Goal: Task Accomplishment & Management: Manage account settings

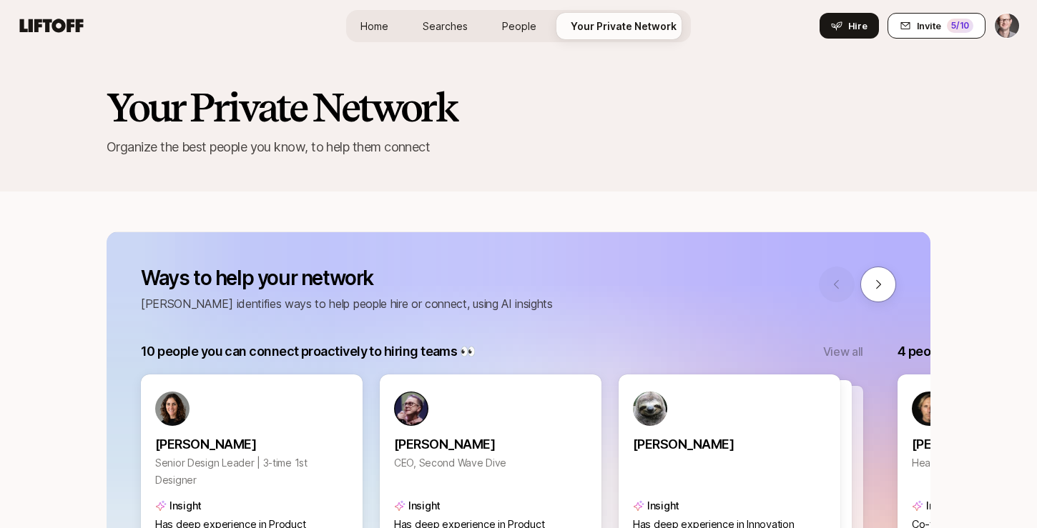
click at [945, 34] on button "Invite 5 /10" at bounding box center [936, 26] width 98 height 26
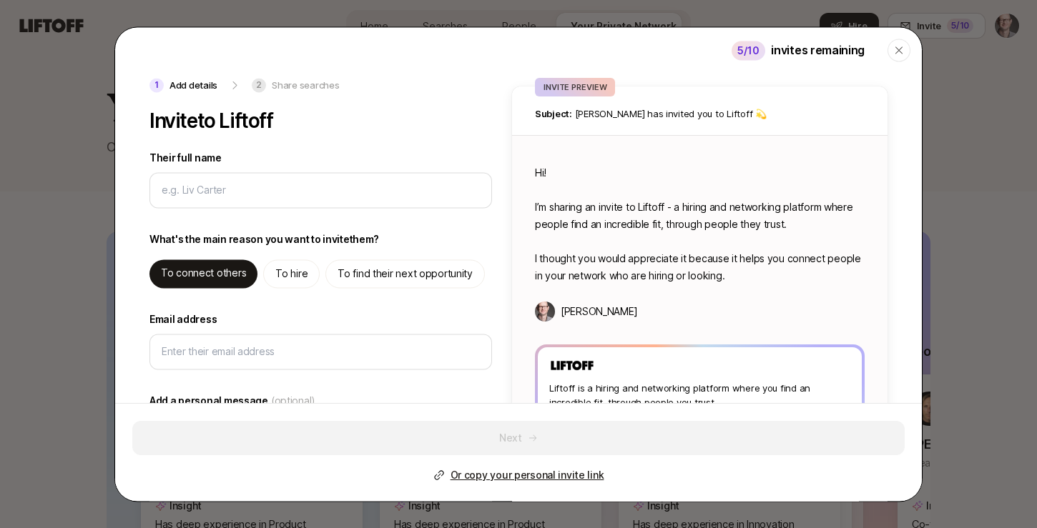
type input "M"
type textarea "x"
type input "Mi"
type textarea "x"
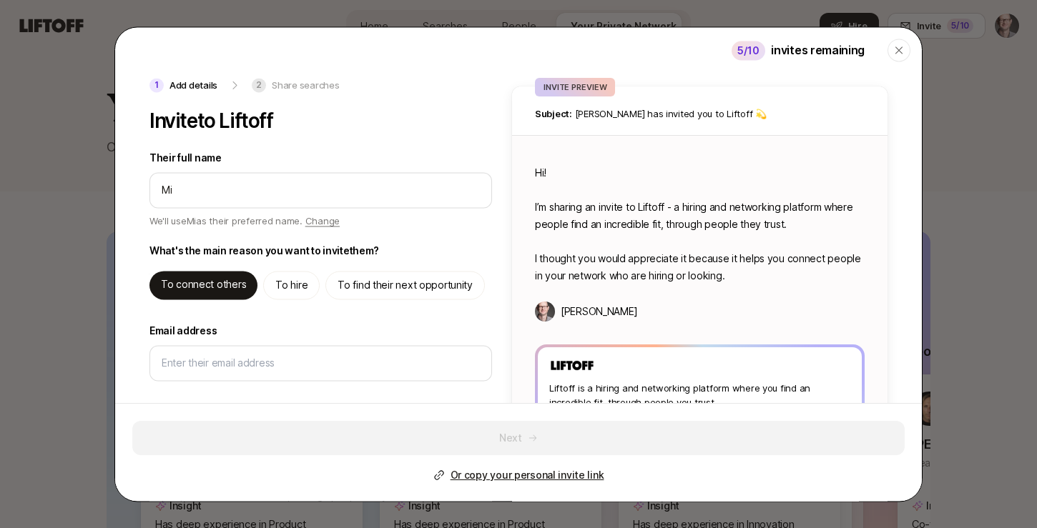
type input "Mic"
type textarea "x"
type input "Mich"
type textarea "x"
type input "Miche"
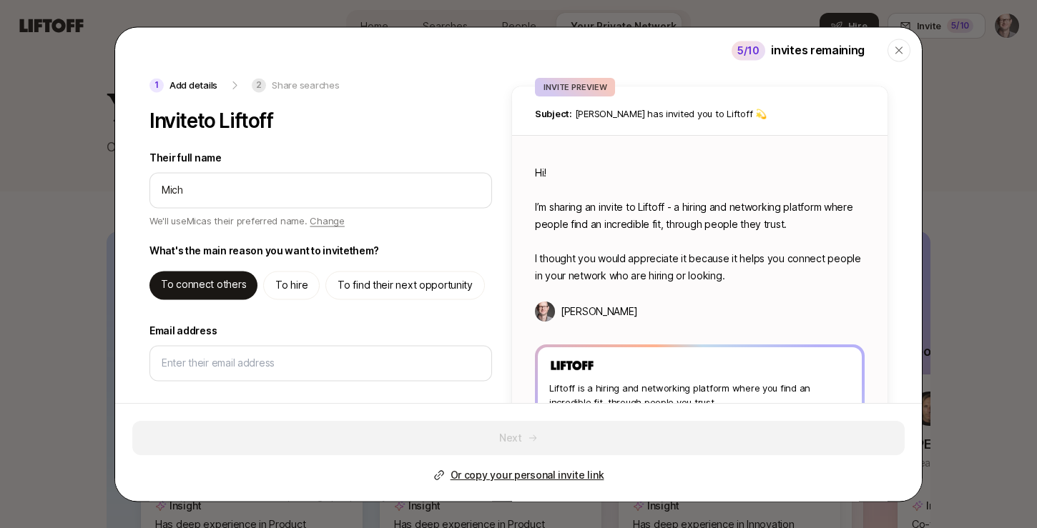
type textarea "x"
type input "[PERSON_NAME]"
type textarea "x"
type input "[PERSON_NAME]"
type textarea "x"
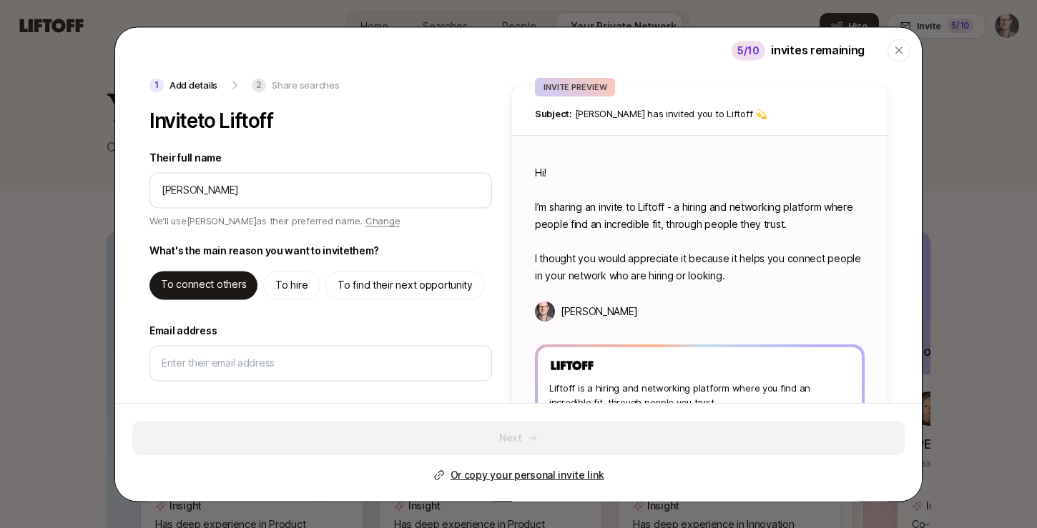
type input "[PERSON_NAME]"
type textarea "x"
type input "[PERSON_NAME]"
type textarea "x"
type input "[PERSON_NAME]"
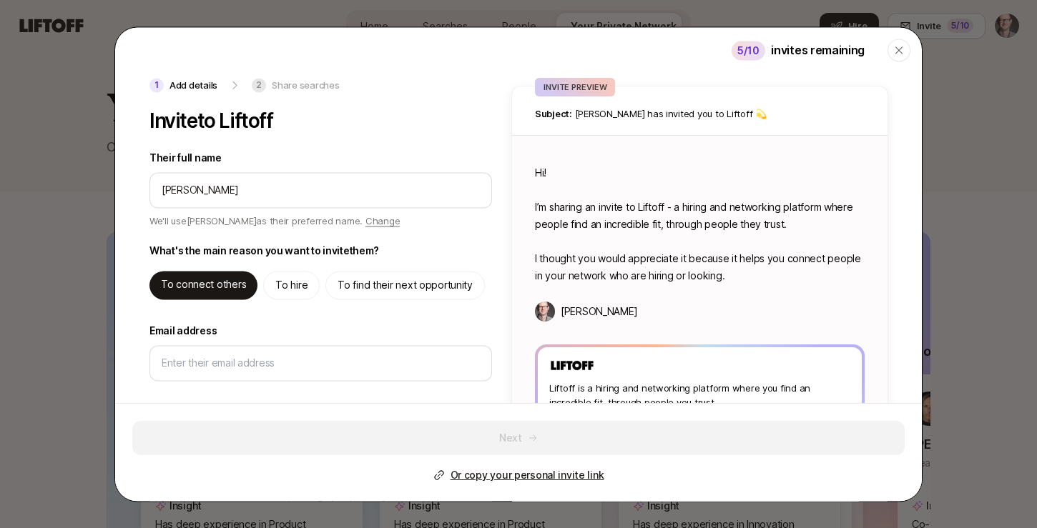
type textarea "x"
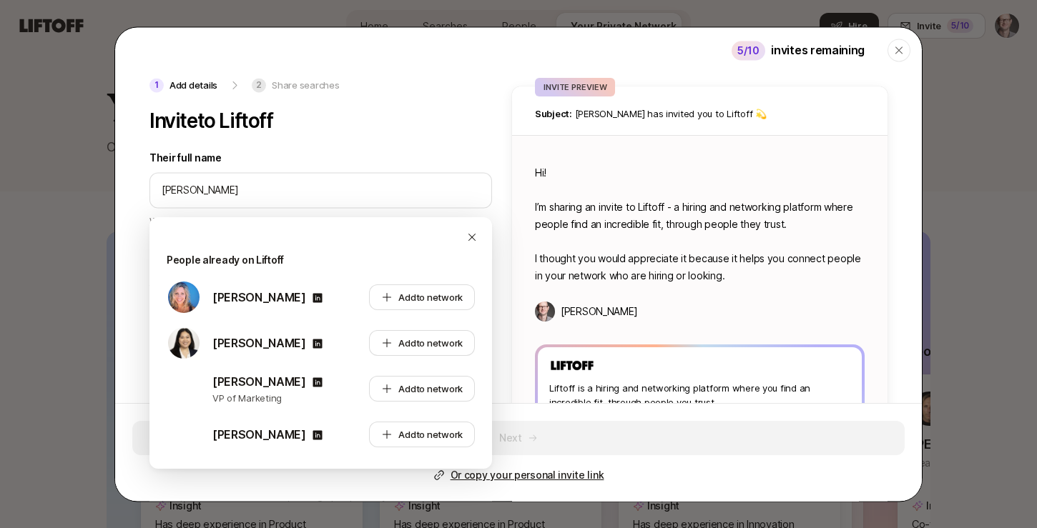
type input "[PERSON_NAME]"
type textarea "x"
type input "[PERSON_NAME]"
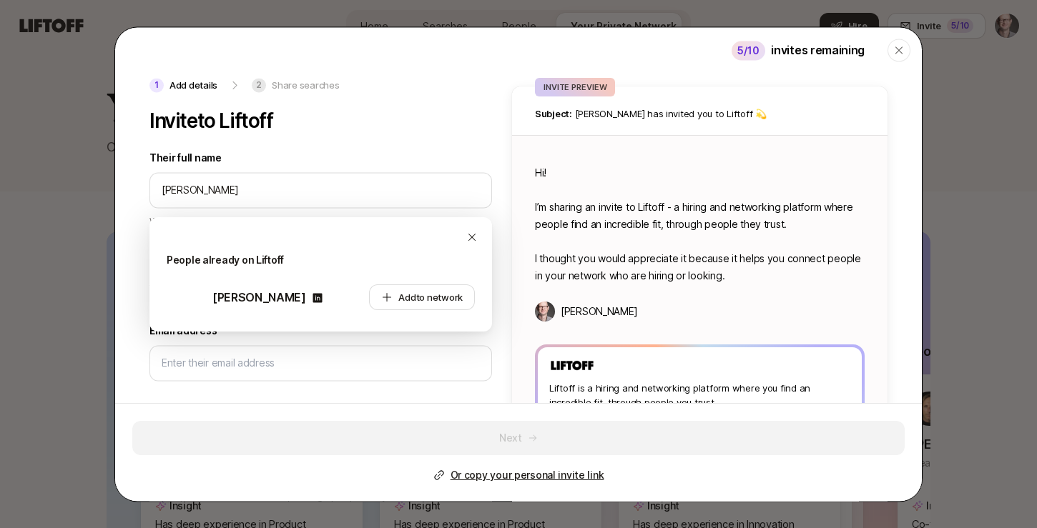
type textarea "x"
type input "[PERSON_NAME]"
type textarea "x"
type input "[PERSON_NAME]"
type textarea "x"
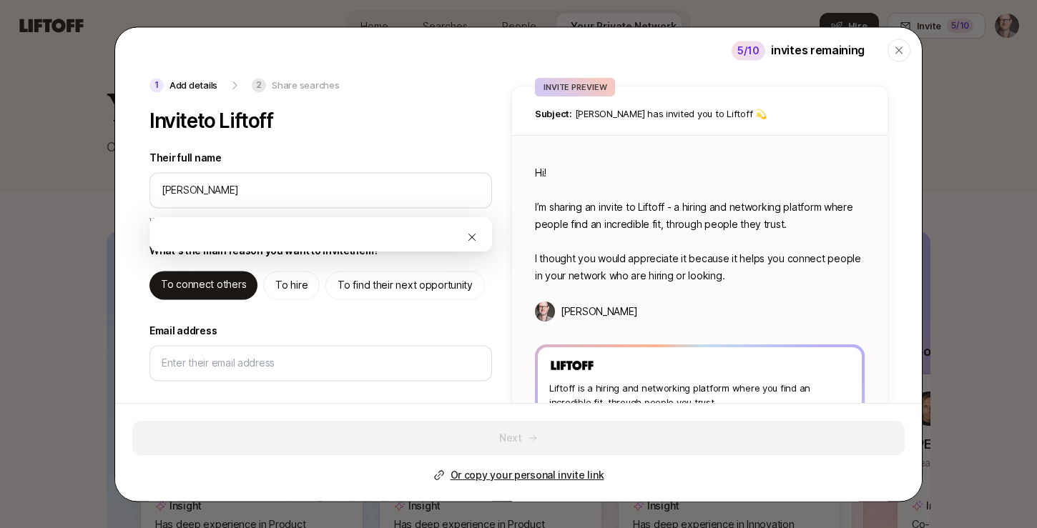
type input "[PERSON_NAME]"
type textarea "x"
type input "[PERSON_NAME]"
type textarea "x"
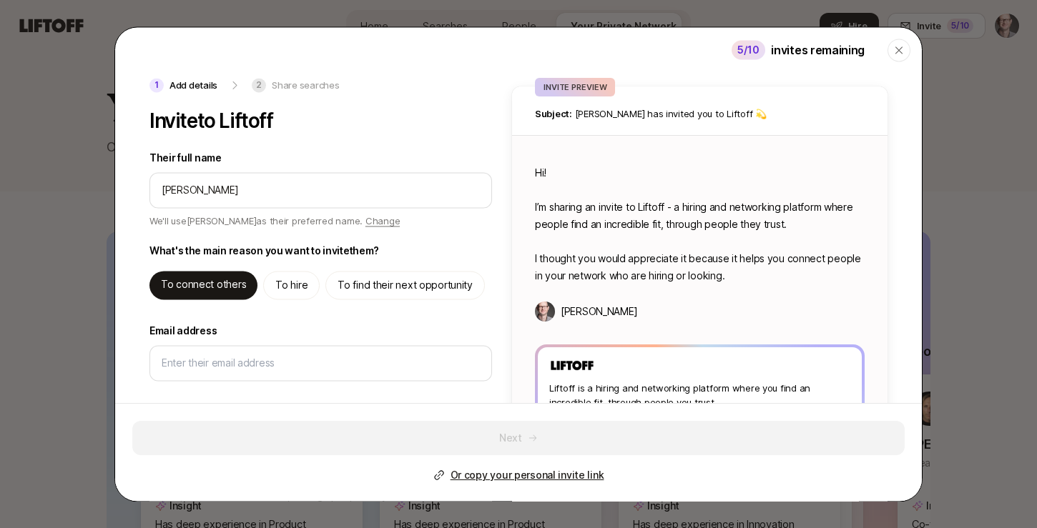
type input "[PERSON_NAME]"
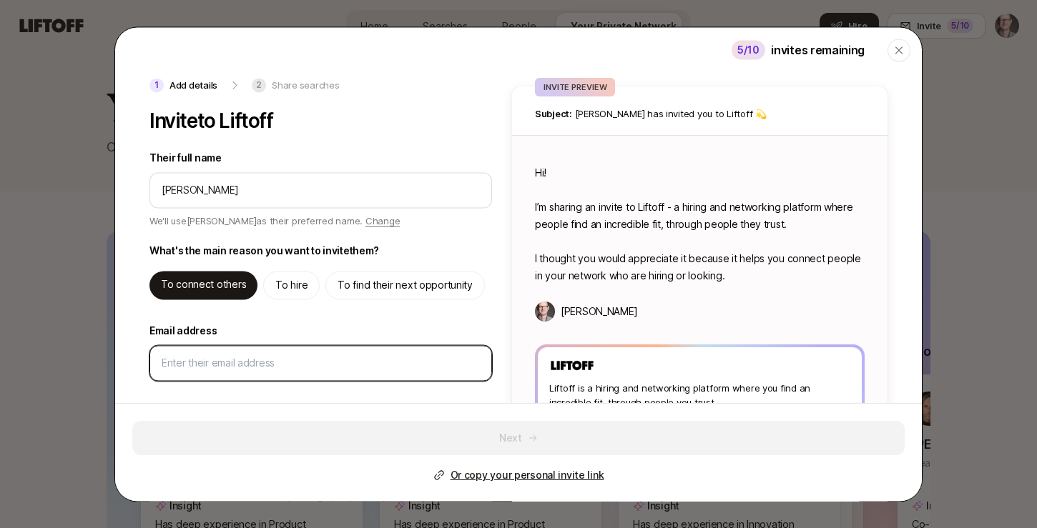
type textarea "Hi [PERSON_NAME]! I’m sharing an invite to Liftoff - a hiring and networking pl…"
type textarea "x"
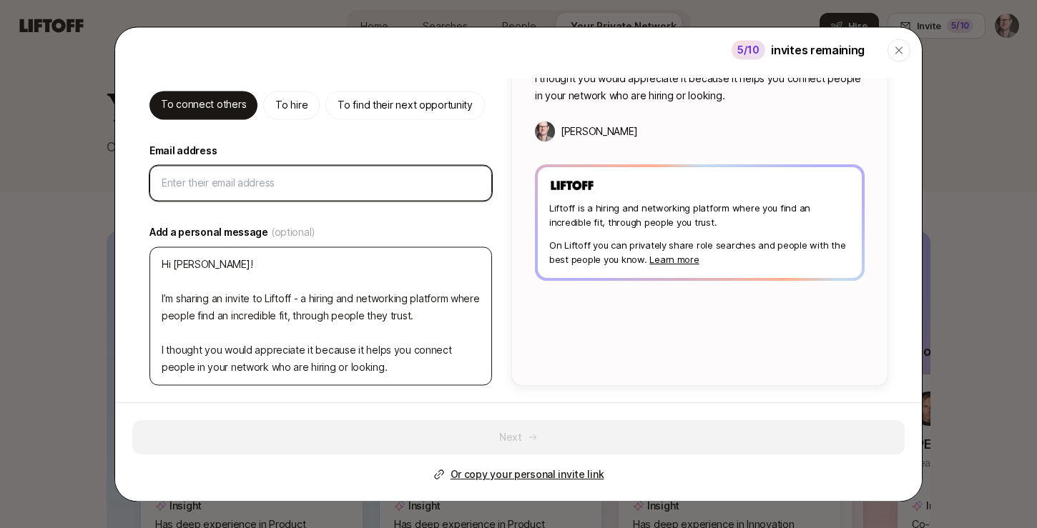
scroll to position [180, 0]
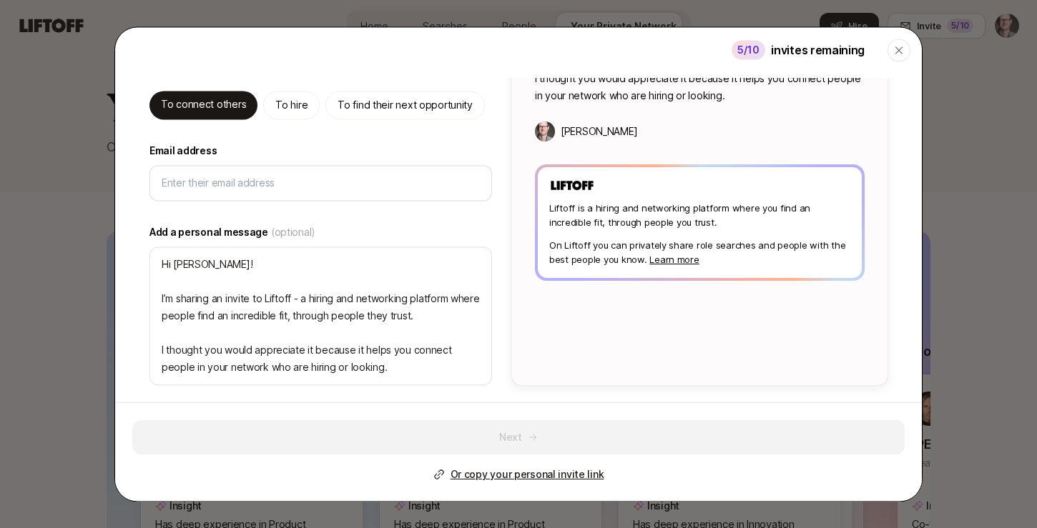
click at [410, 108] on p "To find their next opportunity" at bounding box center [404, 105] width 135 height 17
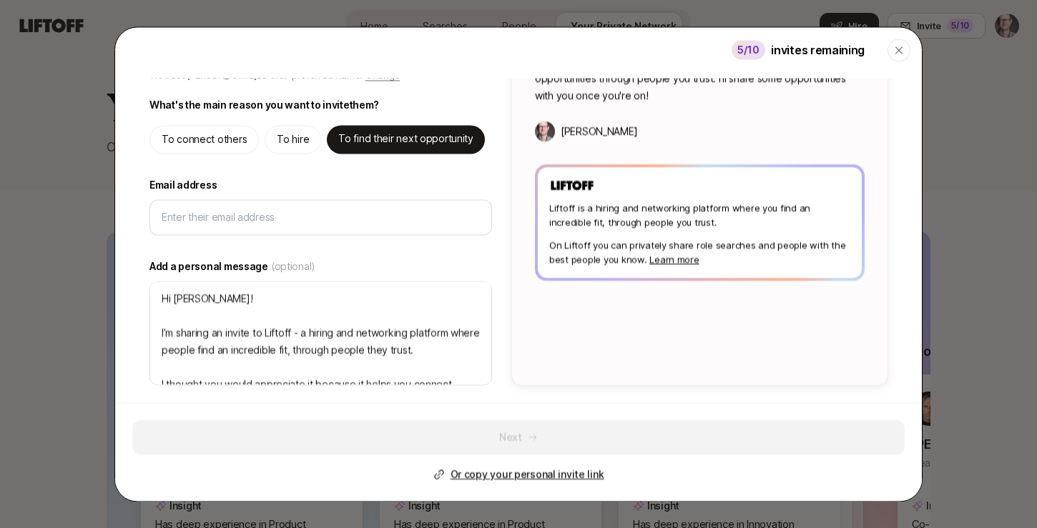
type textarea "Hi [PERSON_NAME]! I’m sharing an invite to Liftoff - you can use it to find hig…"
type textarea "x"
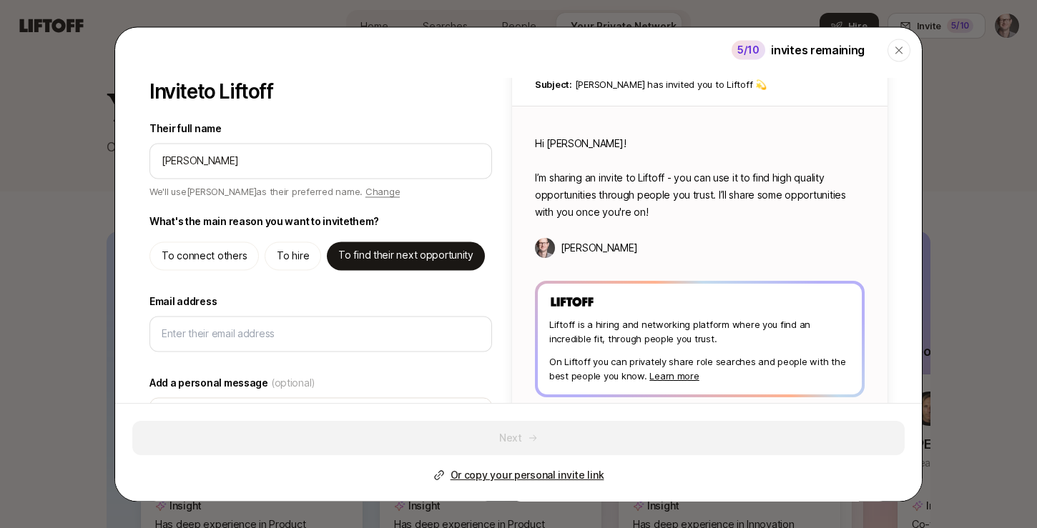
scroll to position [136, 0]
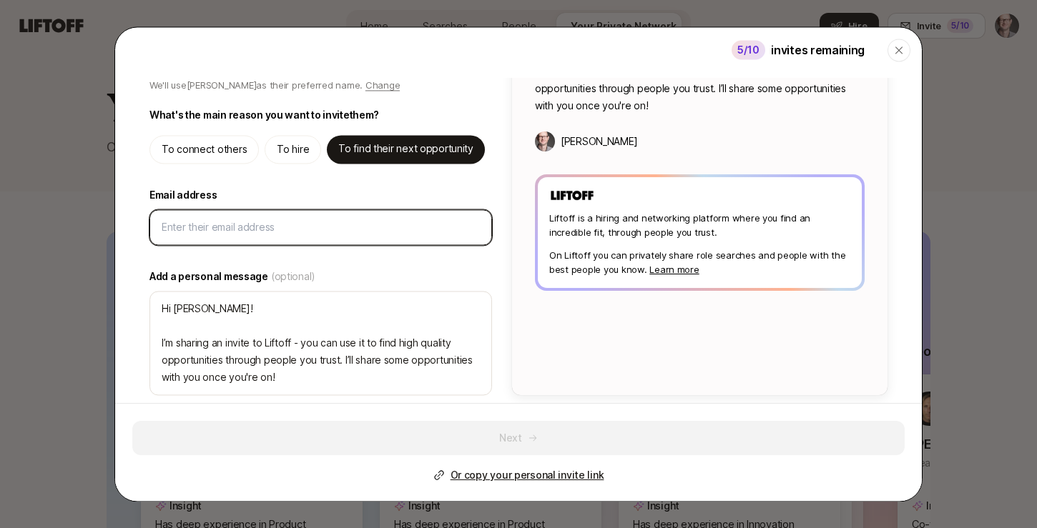
click at [242, 233] on input "Email address" at bounding box center [321, 227] width 318 height 17
click at [723, 402] on div "1 Add details 2 Share searches Invite to Liftoff Their full name We'll use [PER…" at bounding box center [518, 290] width 806 height 423
click at [237, 223] on input "Email address" at bounding box center [321, 227] width 318 height 17
paste input "[EMAIL_ADDRESS][DOMAIN_NAME]"
type input "[EMAIL_ADDRESS][DOMAIN_NAME]"
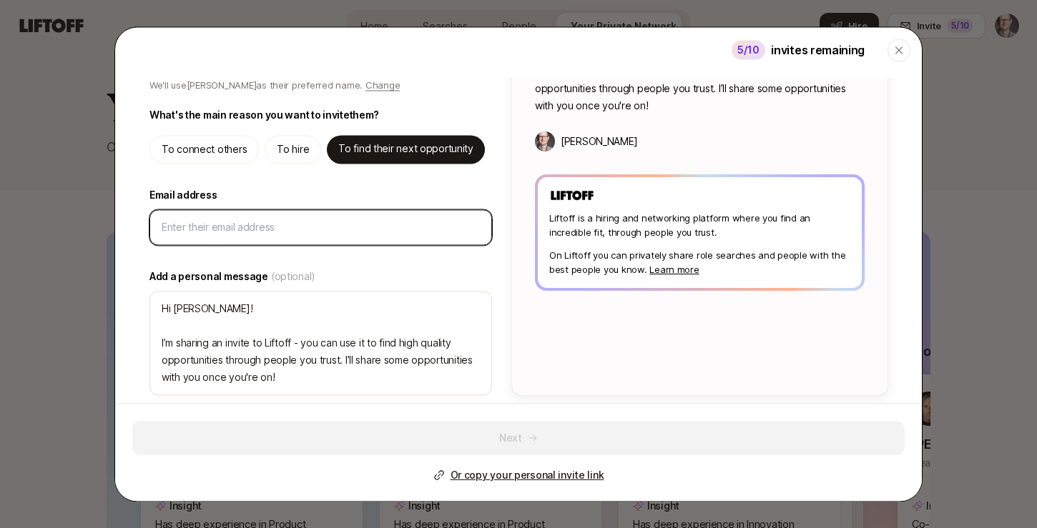
type textarea "x"
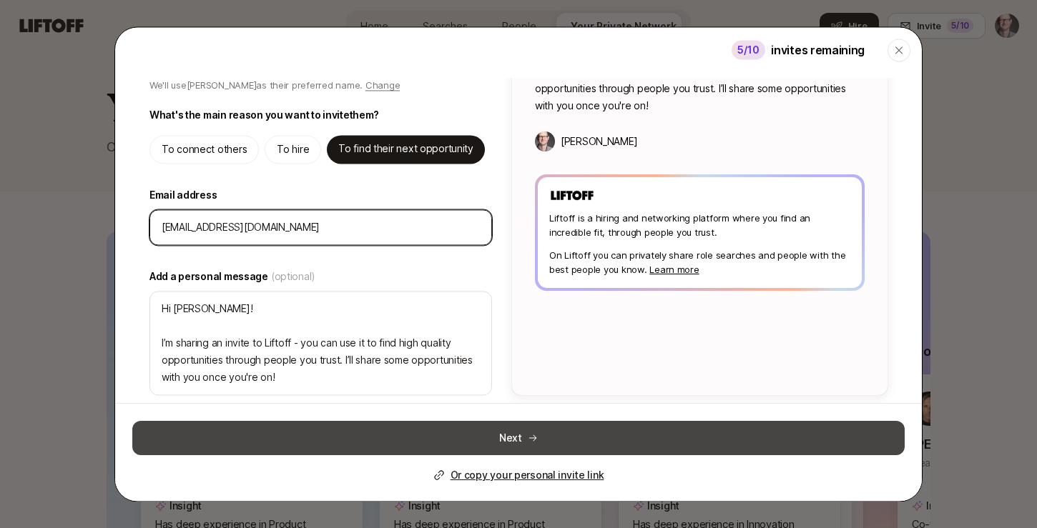
type input "[EMAIL_ADDRESS][DOMAIN_NAME]"
click at [488, 441] on button "Next" at bounding box center [518, 438] width 772 height 34
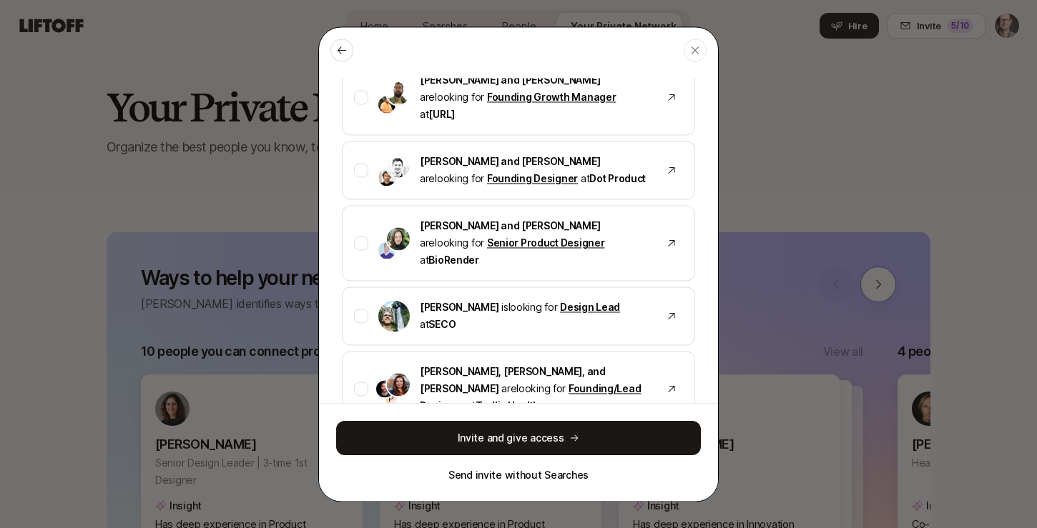
scroll to position [1543, 0]
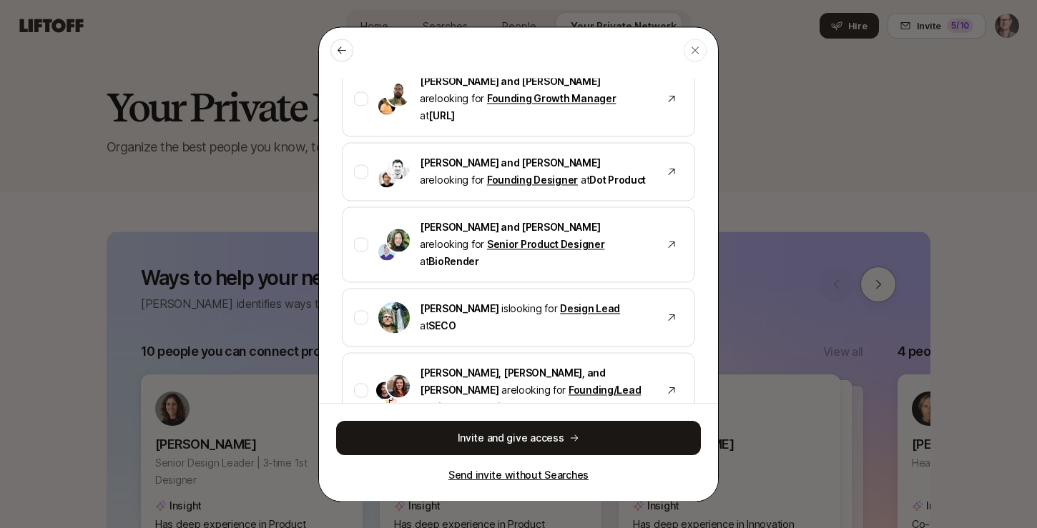
click at [518, 475] on p "Send invite without Searches" at bounding box center [518, 475] width 140 height 17
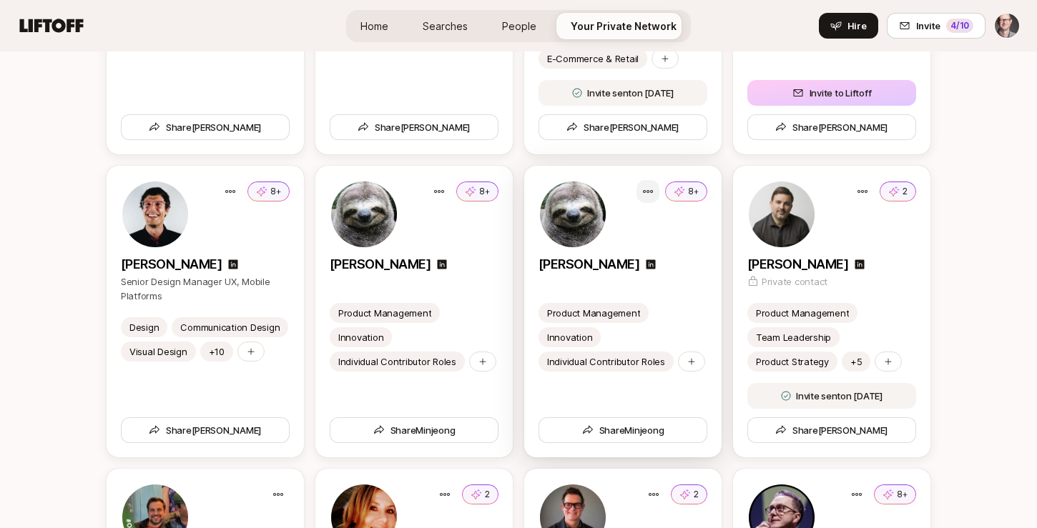
scroll to position [4217, 0]
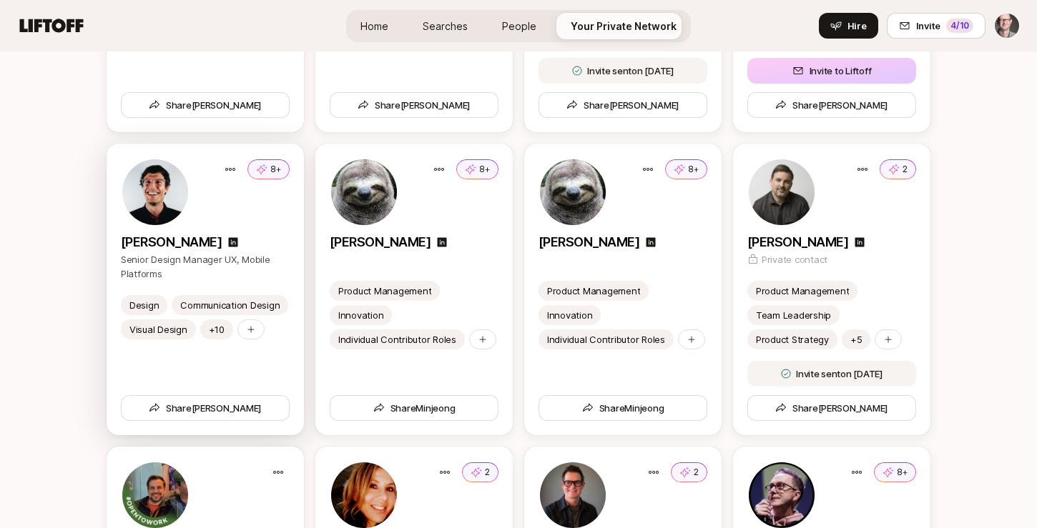
click at [152, 203] on img at bounding box center [155, 192] width 66 height 66
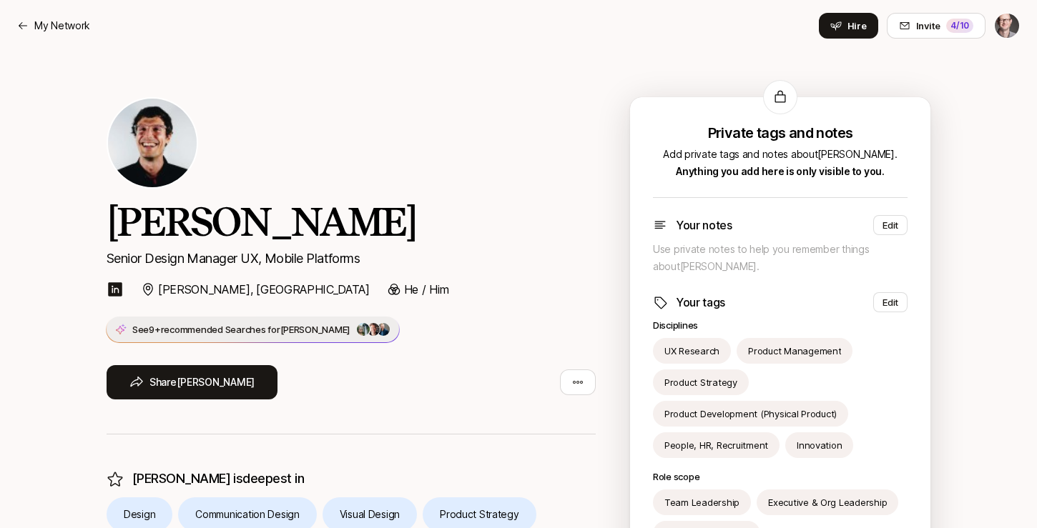
click at [287, 325] on span "for [PERSON_NAME]" at bounding box center [308, 329] width 83 height 11
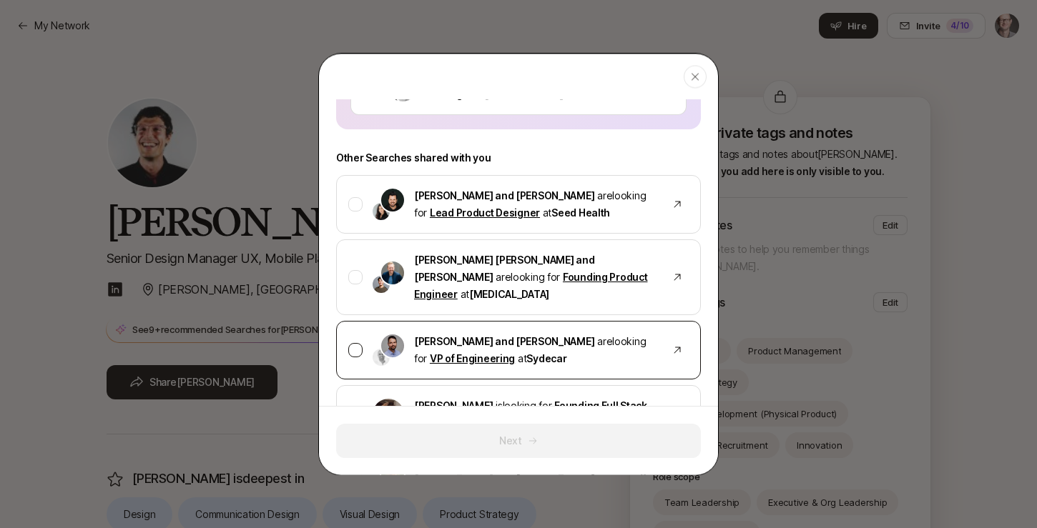
scroll to position [1187, 0]
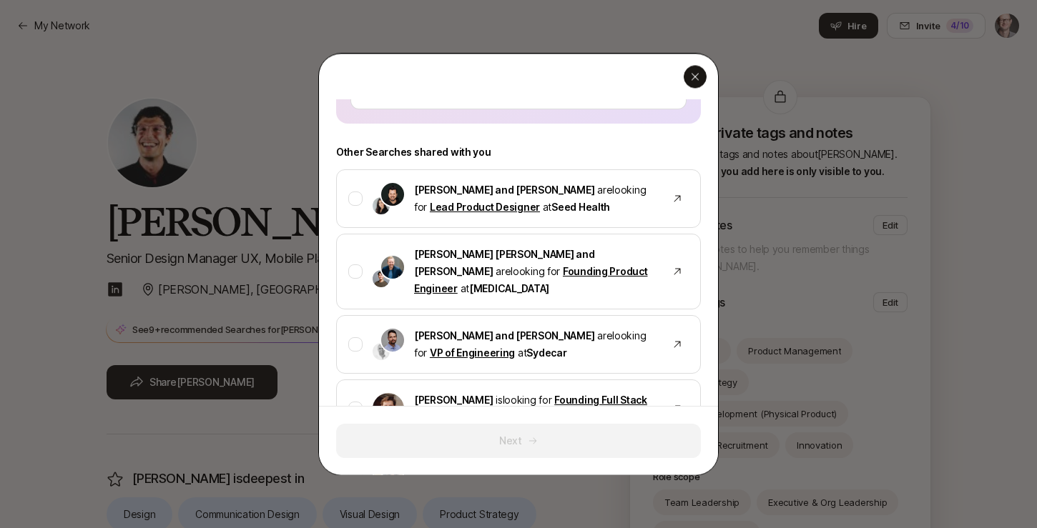
click at [695, 76] on icon "button" at bounding box center [694, 76] width 7 height 7
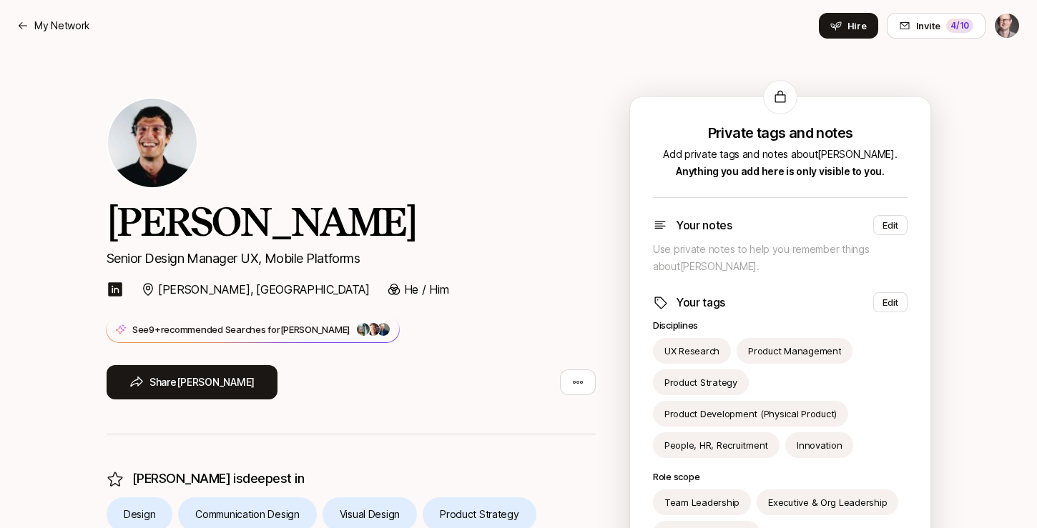
scroll to position [0, 0]
click at [1004, 28] on html "My Network My Network Hire Invite 4 /10 [PERSON_NAME] Senior Design Manager UX,…" at bounding box center [518, 264] width 1037 height 528
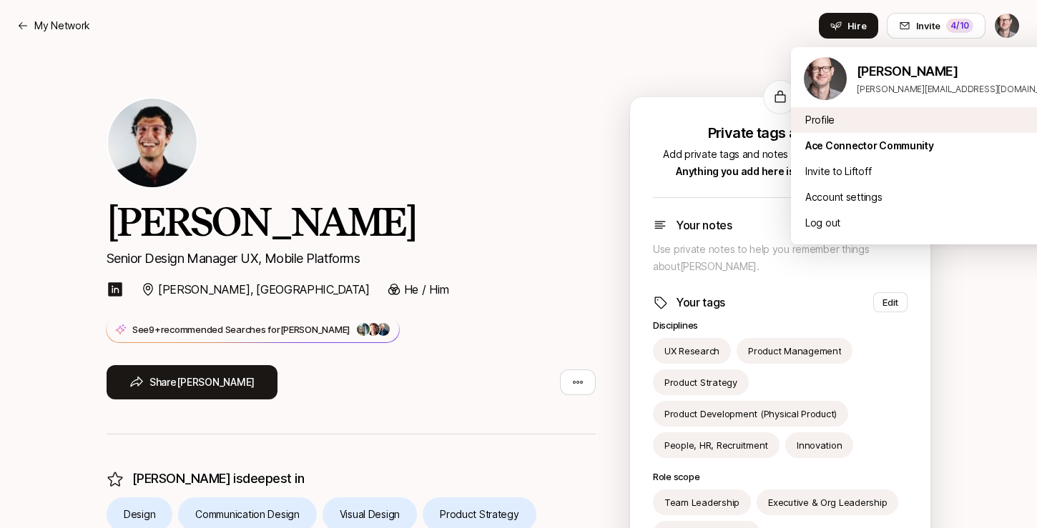
click at [909, 122] on div "Profile" at bounding box center [934, 120] width 286 height 26
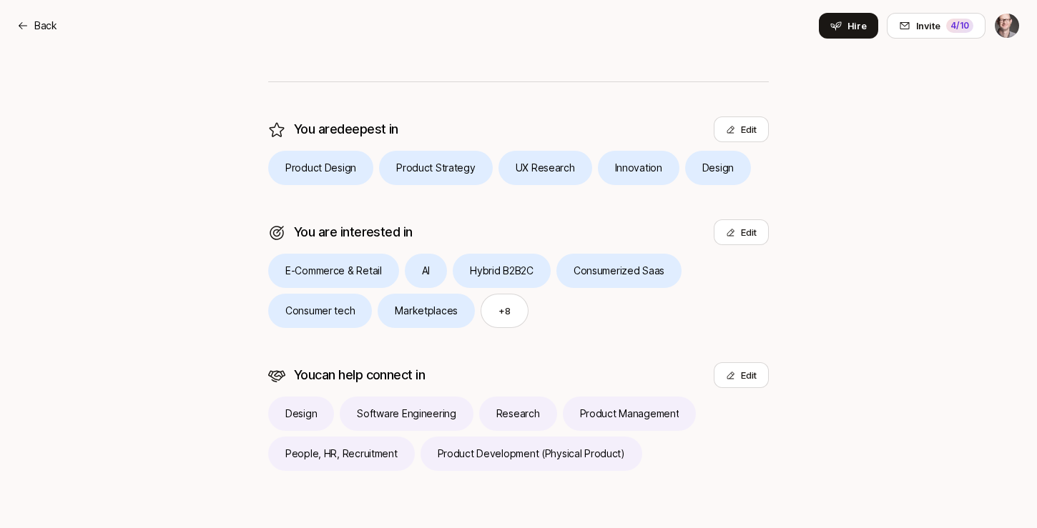
scroll to position [300, 0]
click at [744, 379] on button "Edit" at bounding box center [740, 375] width 55 height 26
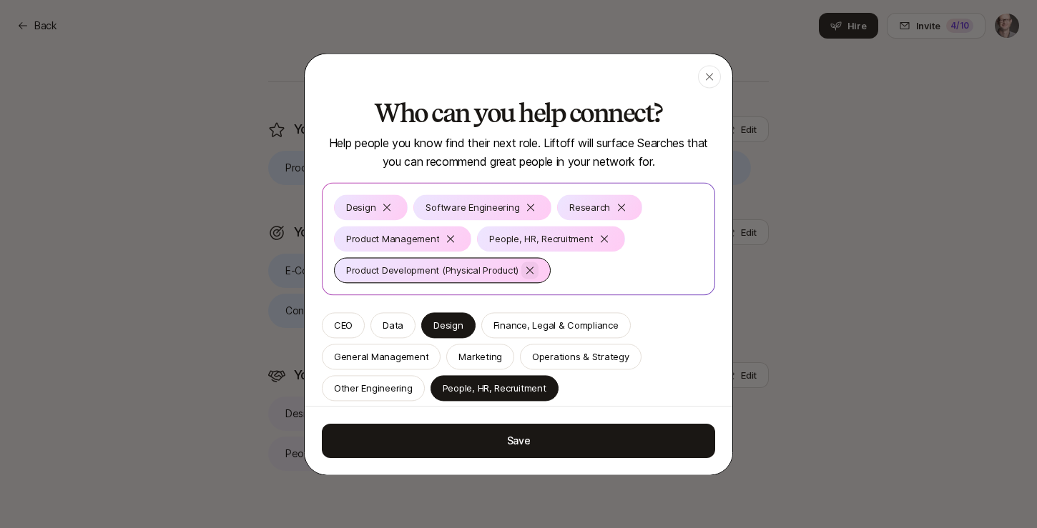
click at [535, 270] on div at bounding box center [529, 270] width 17 height 17
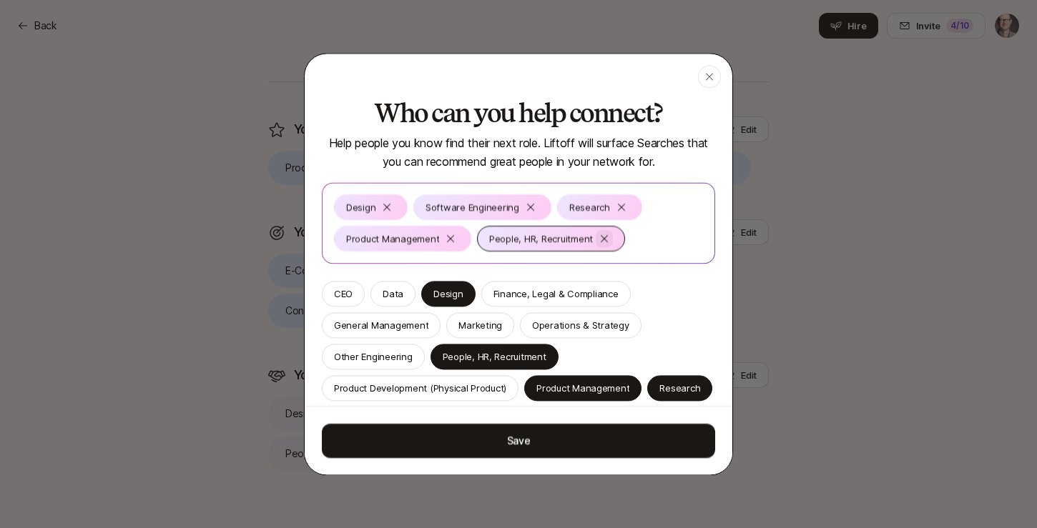
click at [604, 238] on icon at bounding box center [603, 238] width 11 height 11
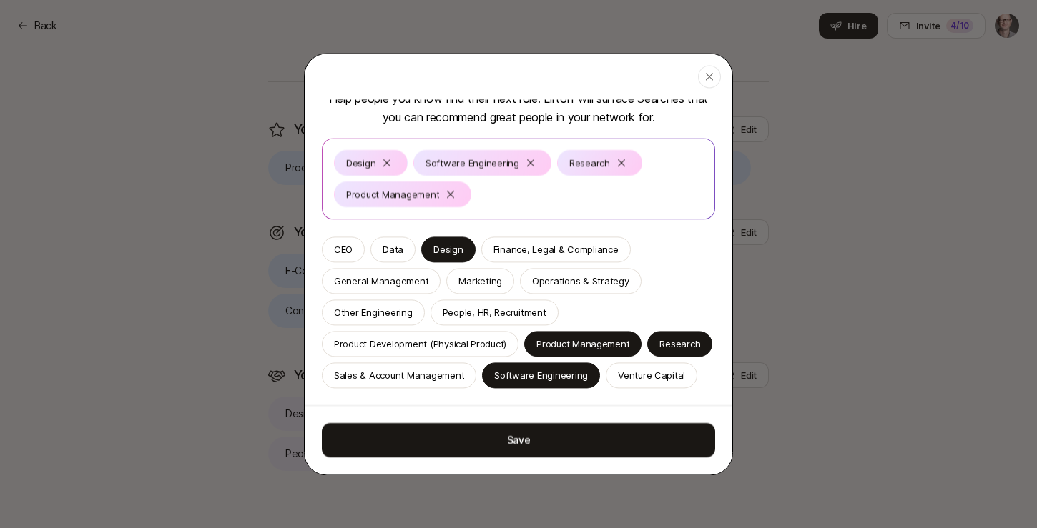
scroll to position [44, 0]
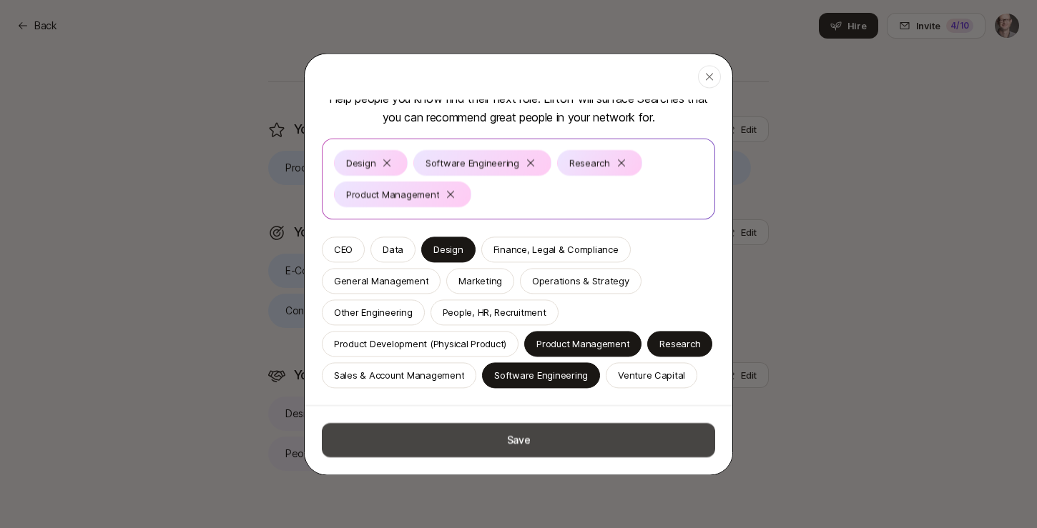
click at [537, 445] on button "Save" at bounding box center [518, 440] width 393 height 34
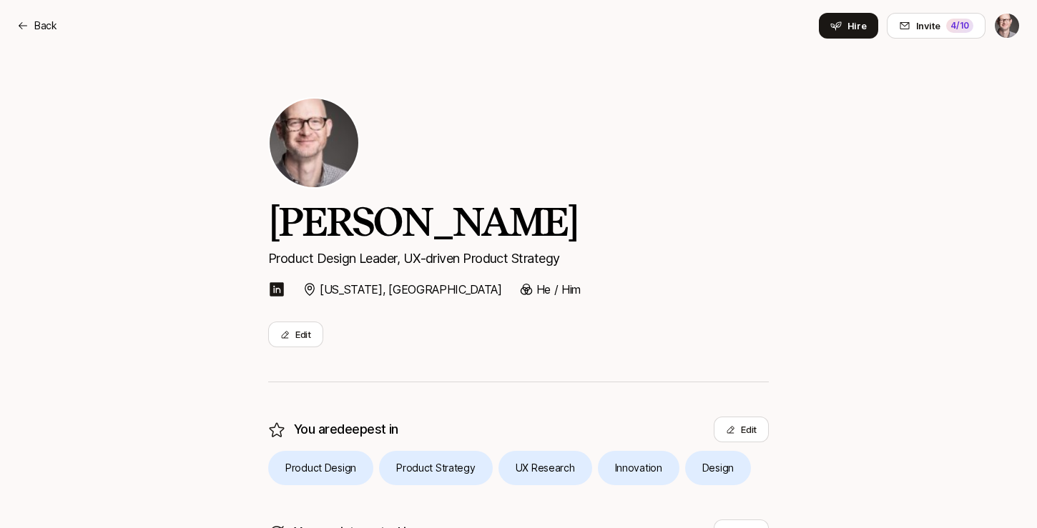
scroll to position [0, 0]
click at [306, 332] on button "Edit" at bounding box center [295, 335] width 55 height 26
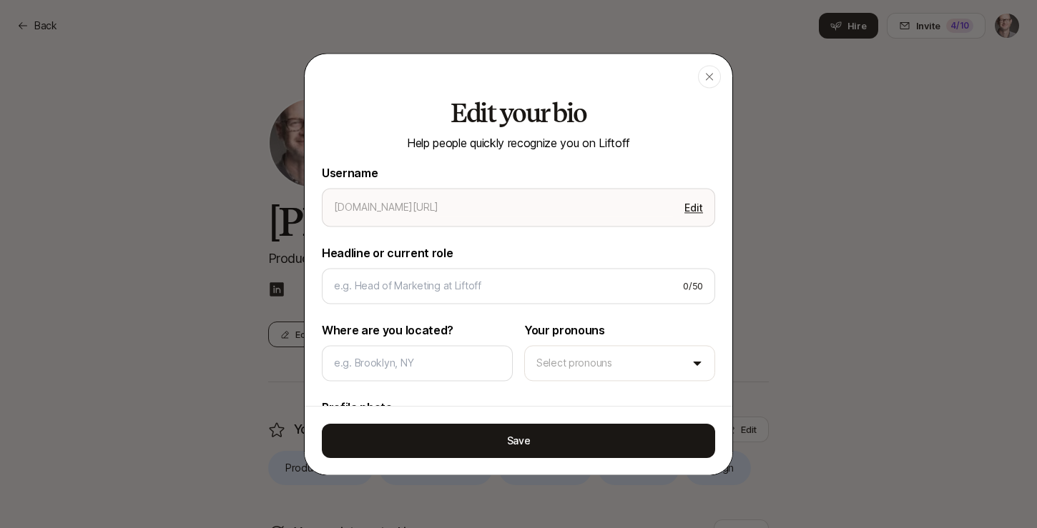
type textarea "x"
type input "[PERSON_NAME]"
type input "Product Design Leader, UX-driven Product Strategy"
type input "[US_STATE], [GEOGRAPHIC_DATA]"
type textarea "Loremips dolorsi ametcons, A elits doeiusmo tem incidid "utlabo etdol" magnaa e…"
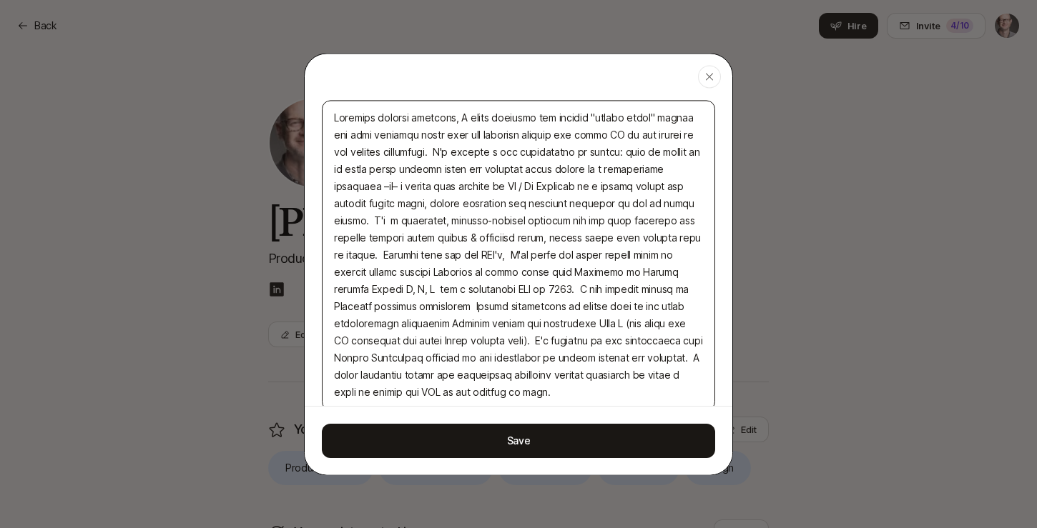
scroll to position [425, 0]
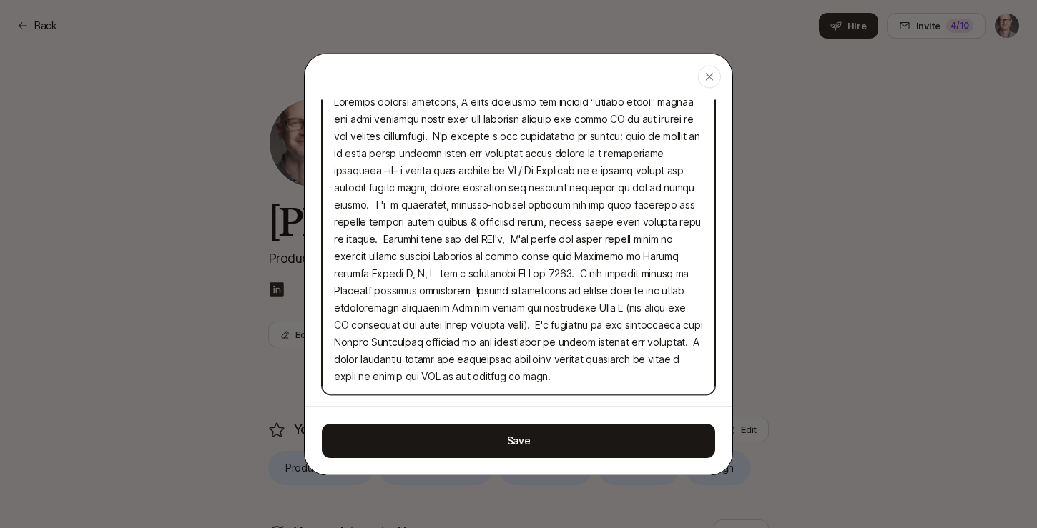
click at [608, 137] on textarea at bounding box center [518, 239] width 393 height 310
type textarea "x"
type textarea "Loremips dolorsi ametcons, A elits doeiusmo tem incidid "utlabo etdol" magnaa e…"
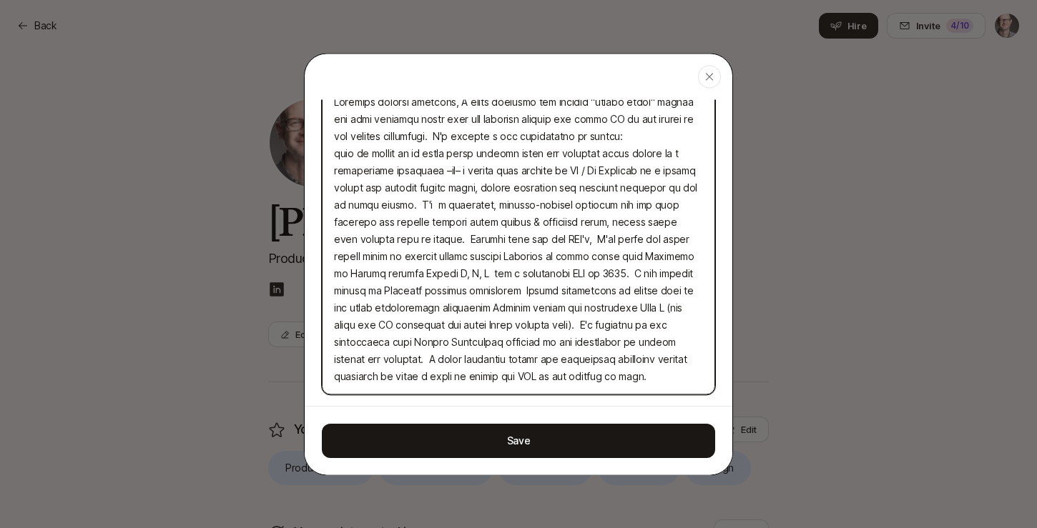
type textarea "x"
type textarea "Loremips dolorsi ametcons, A elits doeiusmo tem incidid "utlabo etdol" magnaa e…"
type textarea "x"
type textarea "Loremips dolorsi ametcons, A elits doeiusmo tem incidid "utlabo etdol" magnaa e…"
type textarea "x"
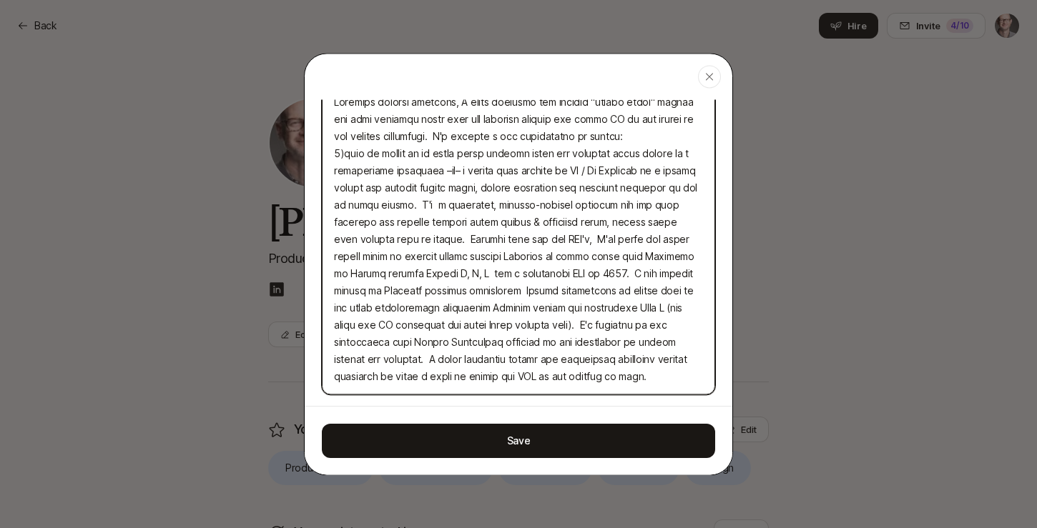
type textarea "Loremips dolorsi ametcons, A elits doeiusmo tem incidid "utlabo etdol" magnaa e…"
click at [463, 173] on textarea at bounding box center [518, 239] width 393 height 310
type textarea "x"
type textarea "Loremips dolorsi ametcons, A elits doeiusmo tem incidid "utlabo etdol" magnaa e…"
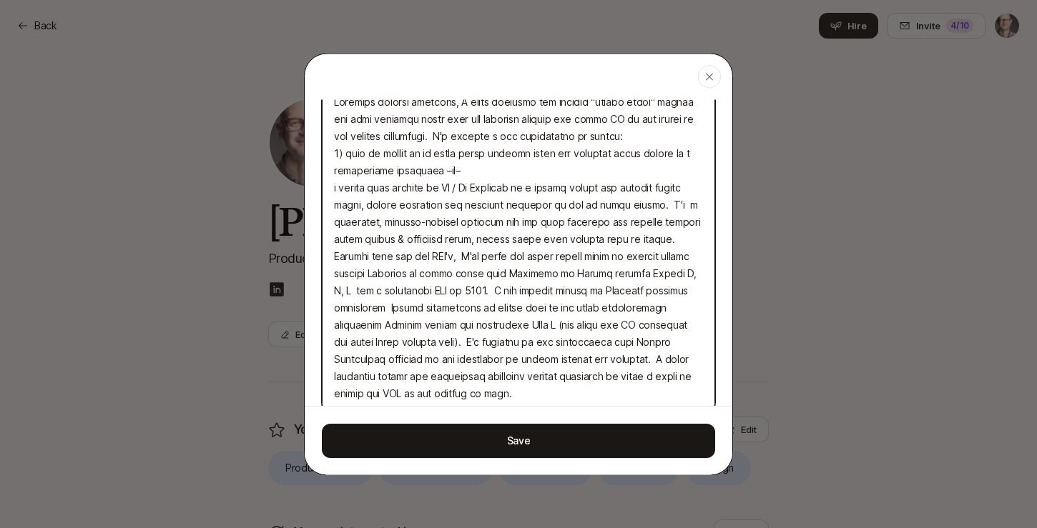
type textarea "x"
type textarea "Loremips dolorsi ametcons, A elits doeiusmo tem incidid "utlabo etdol" magnaa e…"
type textarea "x"
type textarea "Loremips dolorsi ametcons, A elits doeiusmo tem incidid "utlabo etdol" magnaa e…"
type textarea "x"
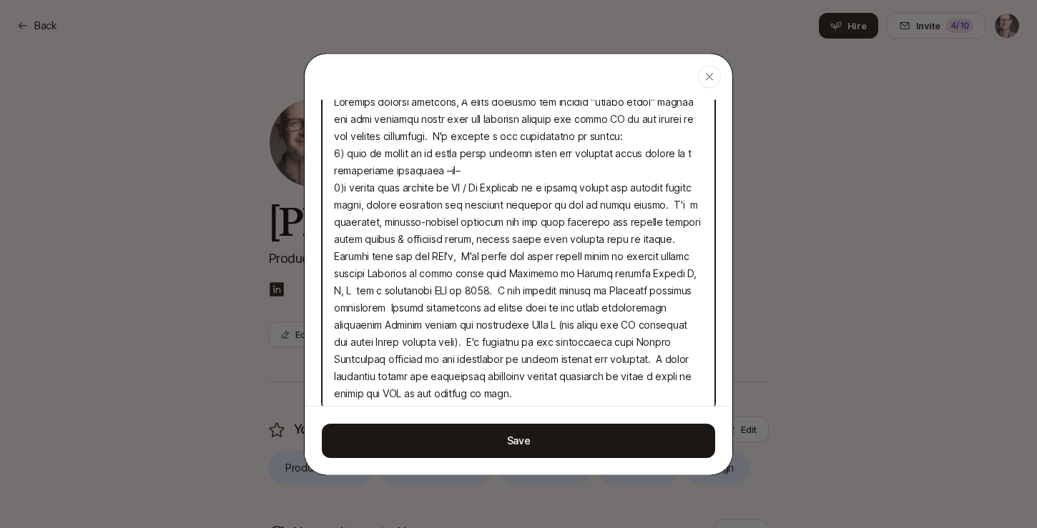
type textarea "Loremips dolorsi ametcons, A elits doeiusmo tem incidid "utlabo etdol" magnaa e…"
click at [439, 174] on textarea at bounding box center [518, 247] width 393 height 327
type textarea "x"
type textarea "Loremips dolorsi ametcons, A elits doeiusmo tem incidid "utlabo etdol" magnaa e…"
type textarea "x"
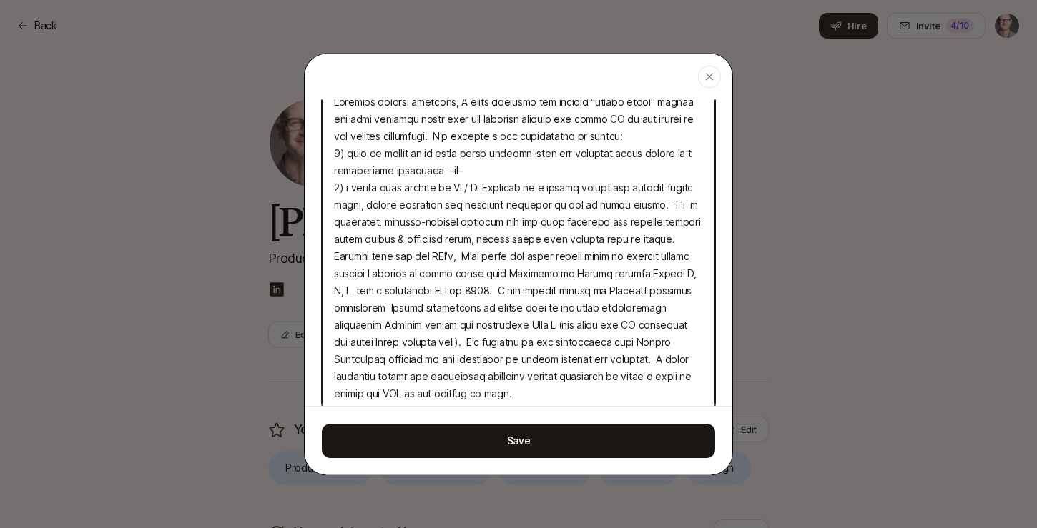
type textarea "Loremips dolorsi ametcons, A elits doeiusmo tem incidid "utlabo etdol" magnaa e…"
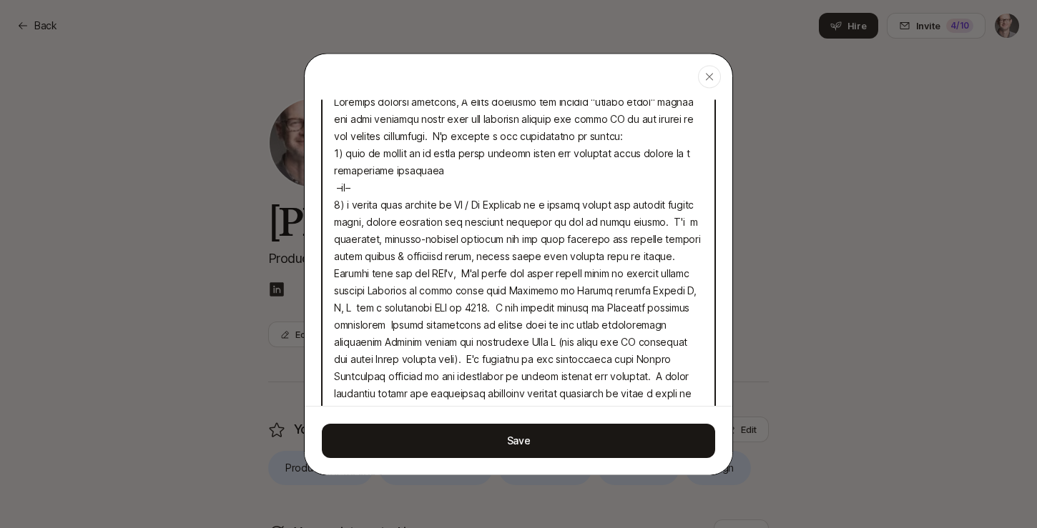
click at [676, 222] on textarea at bounding box center [518, 256] width 393 height 345
type textarea "x"
type textarea "Loremips dolorsi ametcons, A elits doeiusmo tem incidid "utlabo etdol" magnaa e…"
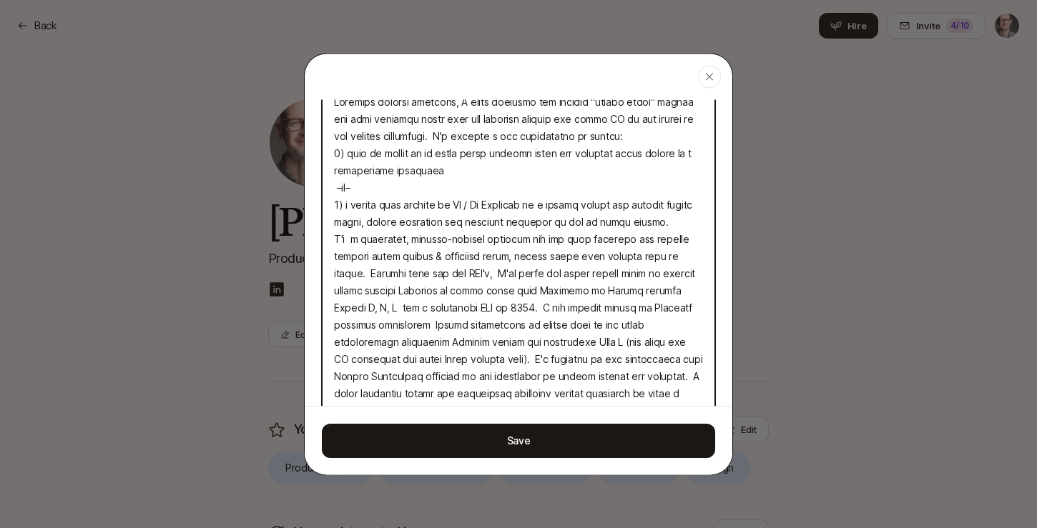
type textarea "x"
type textarea "Loremips dolorsi ametcons, A elits doeiusmo tem incidid "utlabo etdol" magnaa e…"
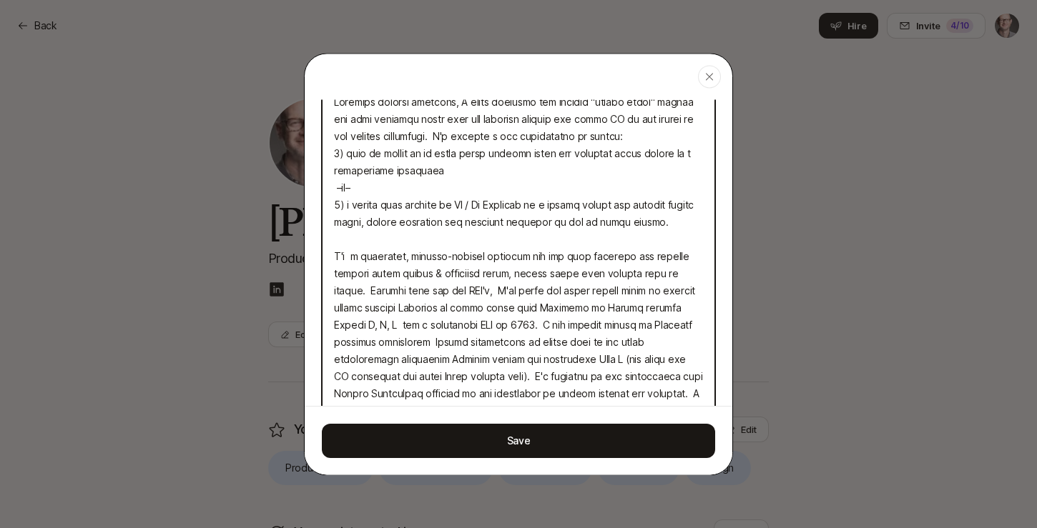
click at [402, 204] on textarea at bounding box center [518, 265] width 393 height 362
click at [662, 222] on textarea at bounding box center [518, 265] width 393 height 362
type textarea "x"
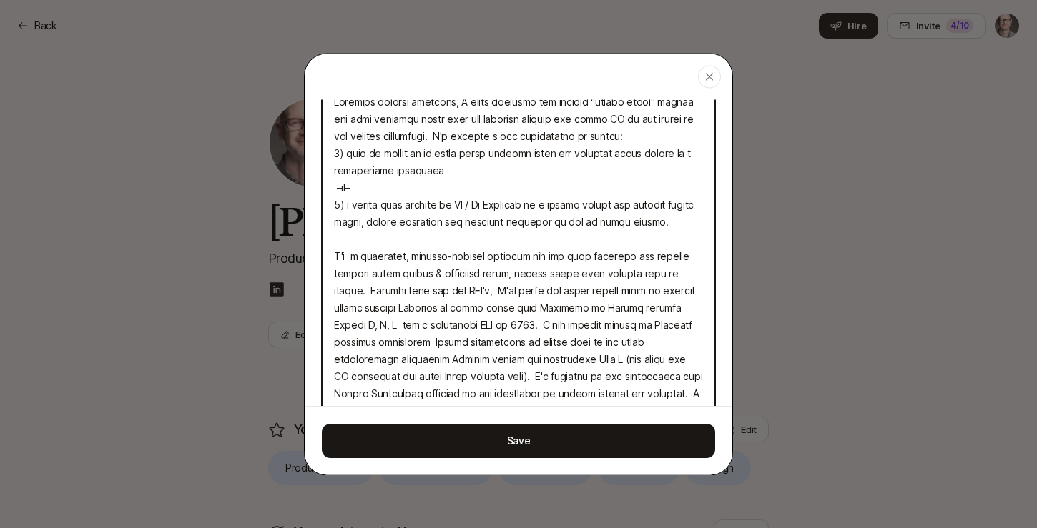
type textarea "Loremips dolorsi ametcons, A elits doeiusmo tem incidid "utlabo etdol" magnaa e…"
type textarea "x"
type textarea "Loremips dolorsi ametcons, A elits doeiusmo tem incidid "utlabo etdol" magnaa e…"
type textarea "x"
type textarea "Loremips dolorsi ametcons, A elits doeiusmo tem incidid "utlabo etdol" magnaa e…"
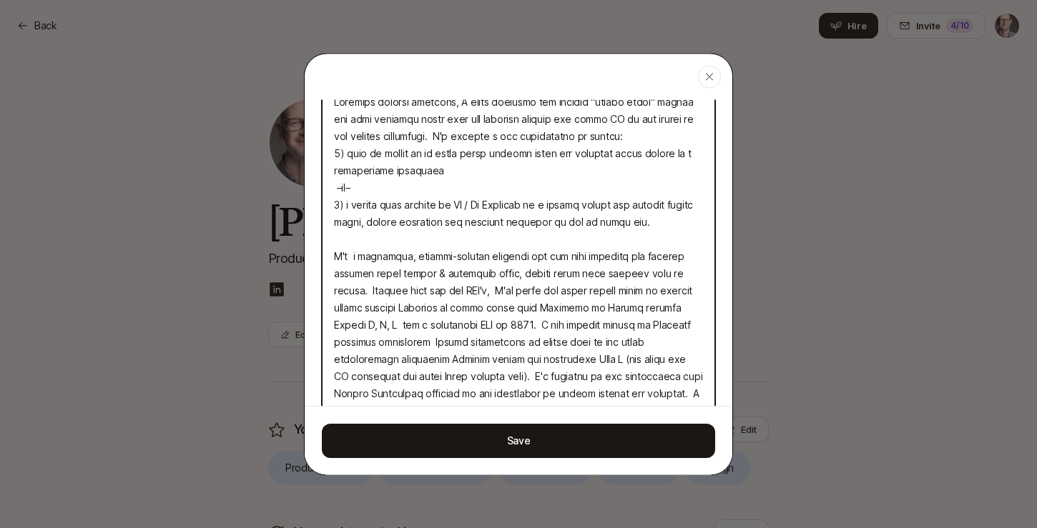
type textarea "x"
type textarea "Loremips dolorsi ametcons, A elits doeiusmo tem incidid "utlabo etdol" magnaa e…"
type textarea "x"
type textarea "Loremips dolorsi ametcons, A elits doeiusmo tem incidid "utlabo etdol" magnaa e…"
type textarea "x"
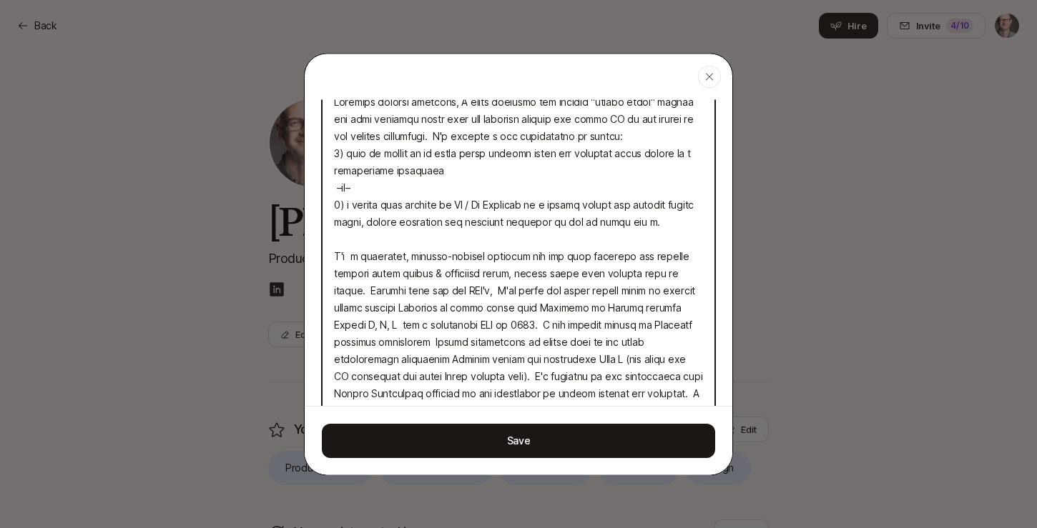
type textarea "Loremips dolorsi ametcons, A elits doeiusmo tem incidid "utlabo etdol" magnaa e…"
type textarea "x"
type textarea "Loremips dolorsi ametcons, A elits doeiusmo tem incidid "utlabo etdol" magnaa e…"
type textarea "x"
type textarea "Loremips dolorsi ametcons, A elits doeiusmo tem incidid "utlabo etdol" magnaa e…"
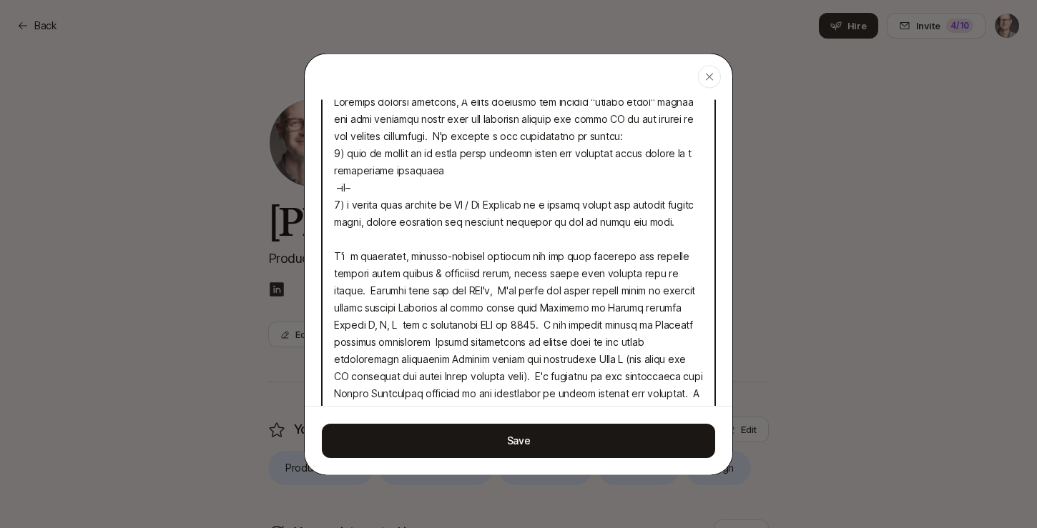
type textarea "x"
type textarea "Loremips dolorsi ametcons, A elits doeiusmo tem incidid "utlabo etdol" magnaa e…"
type textarea "x"
type textarea "Loremips dolorsi ametcons, A elits doeiusmo tem incidid "utlabo etdol" magnaa e…"
type textarea "x"
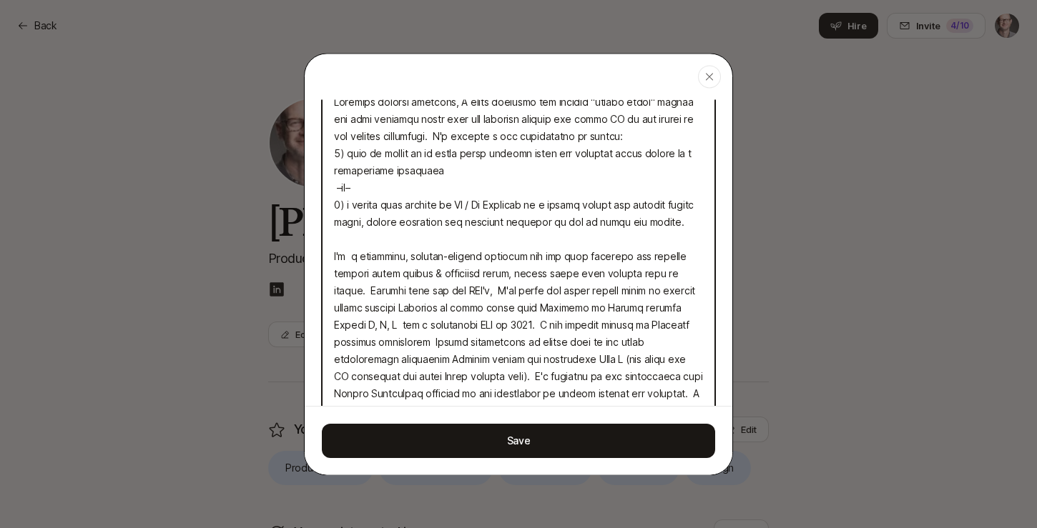
type textarea "Loremips dolorsi ametcons, A elits doeiusmo tem incidid "utlabo etdol" magnaa e…"
type textarea "x"
type textarea "Loremips dolorsi ametcons, A elits doeiusmo tem incidid "utlabo etdol" magnaa e…"
click at [412, 204] on textarea at bounding box center [518, 273] width 393 height 379
type textarea "x"
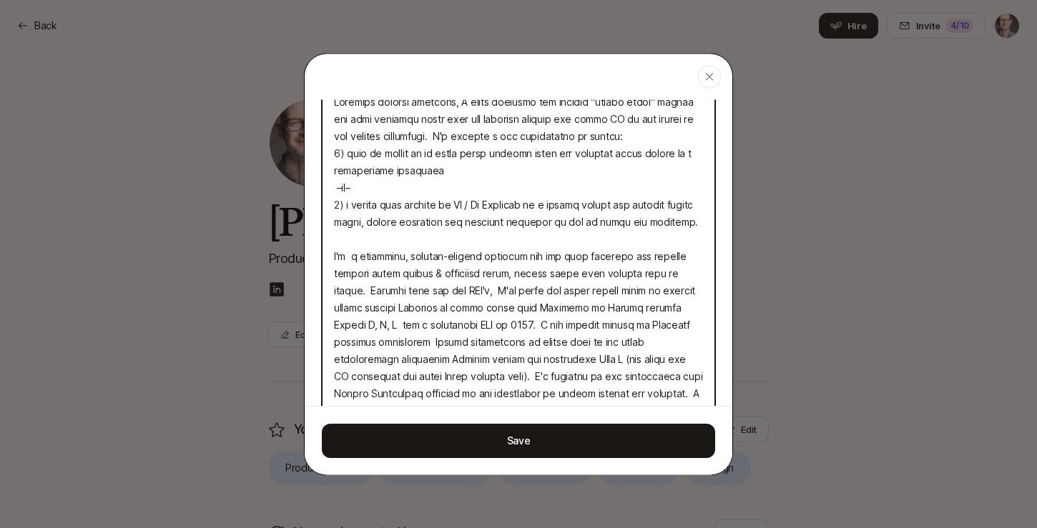
type textarea "Loremips dolorsi ametcons, A elits doeiusmo tem incidid "utlabo etdol" magnaa e…"
type textarea "x"
type textarea "Loremips dolorsi ametcons, A elits doeiusmo tem incidid "utlabo etdol" magnaa e…"
type textarea "x"
type textarea "Loremips dolorsi ametcons, A elits doeiusmo tem incidid "utlabo etdol" magnaa e…"
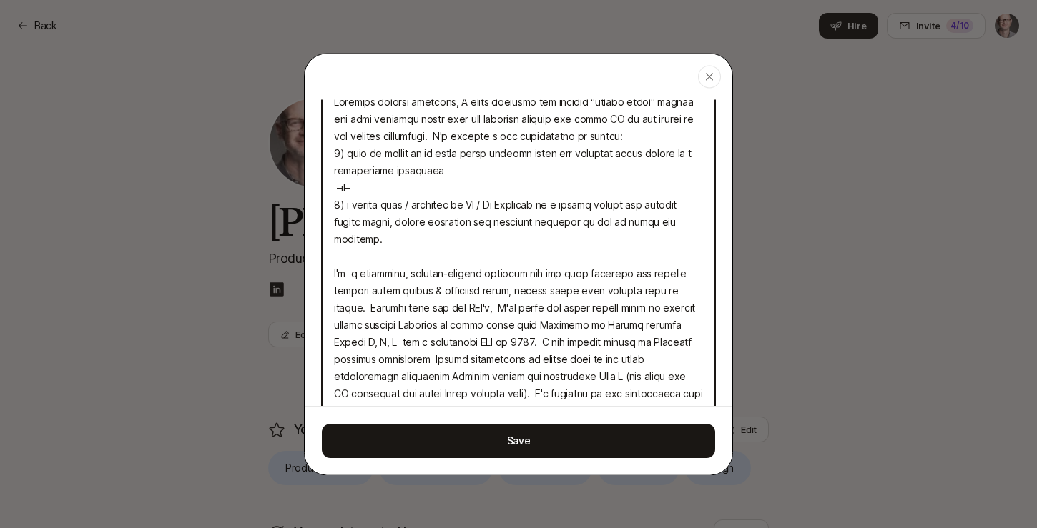
type textarea "x"
type textarea "Loremips dolorsi ametcons, A elits doeiusmo tem incidid "utlabo etdol" magnaa e…"
type textarea "x"
type textarea "Loremips dolorsi ametcons, A elits doeiusmo tem incidid "utlabo etdol" magnaa e…"
type textarea "x"
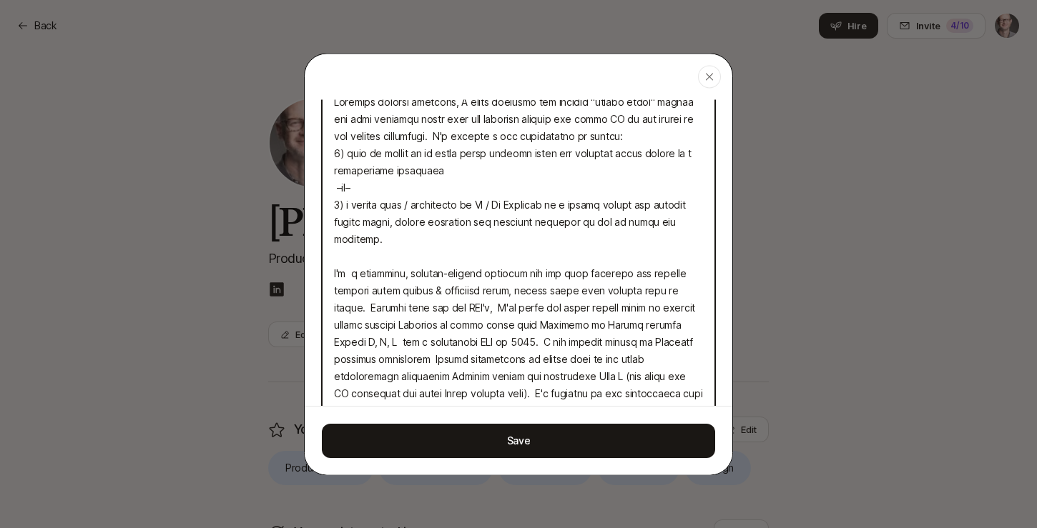
type textarea "Loremips dolorsi ametcons, A elits doeiusmo tem incidid "utlabo etdol" magnaa e…"
type textarea "x"
type textarea "Loremips dolorsi ametcons, A elits doeiusmo tem incidid "utlabo etdol" magnaa e…"
type textarea "x"
type textarea "Loremips dolorsi ametcons, A elits doeiusmo tem incidid "utlabo etdol" magnaa e…"
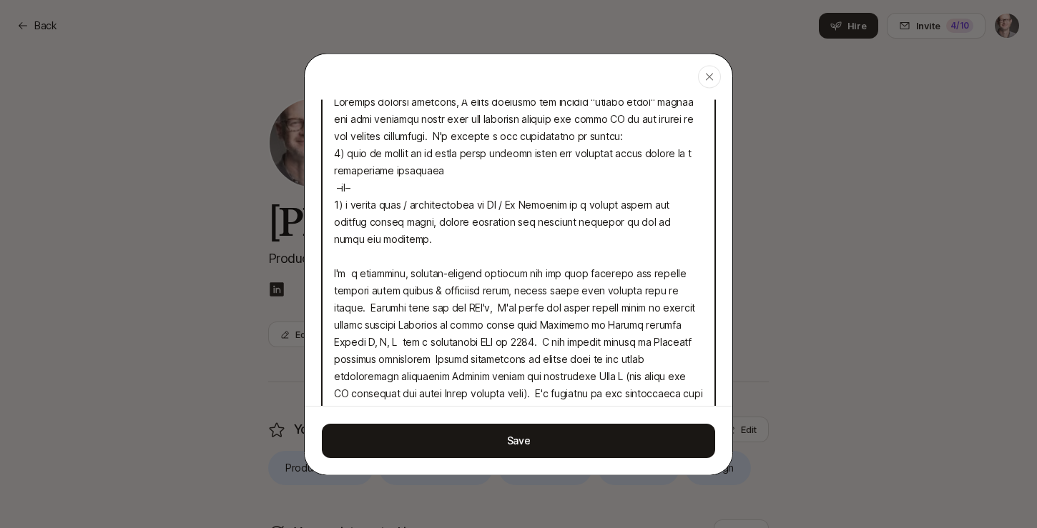
type textarea "x"
type textarea "Loremips dolorsi ametcons, A elits doeiusmo tem incidid "utlabo etdol" magnaa e…"
type textarea "x"
type textarea "Loremips dolorsi ametcons, A elits doeiusmo tem incidid "utlabo etdol" magnaa e…"
type textarea "x"
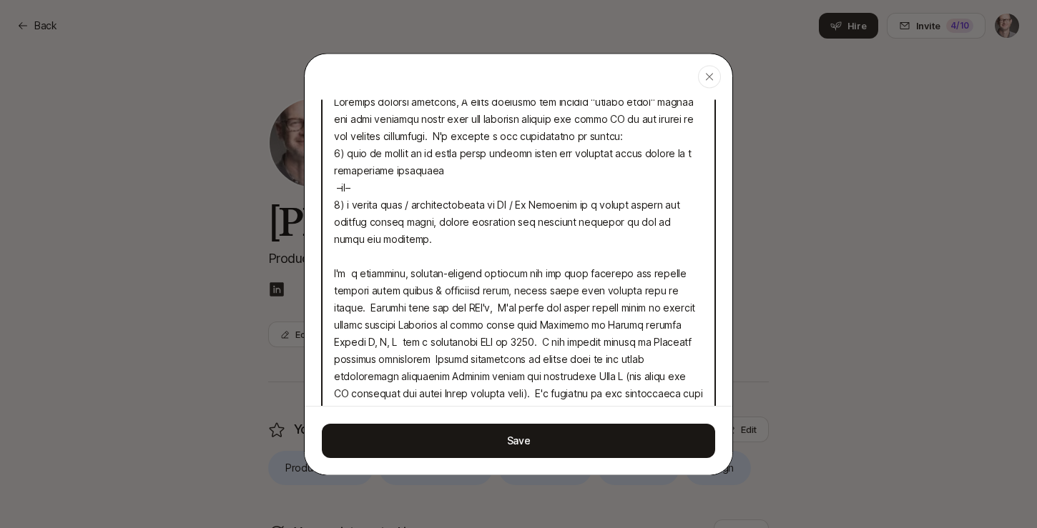
type textarea "Loremips dolorsi ametcons, A elits doeiusmo tem incidid "utlabo etdol" magnaa e…"
click at [530, 153] on textarea at bounding box center [518, 273] width 393 height 379
type textarea "x"
type textarea "Loremips dolorsi ametcons, A elits doeiusmo tem incidid "utlabo etdol" magnaa e…"
type textarea "x"
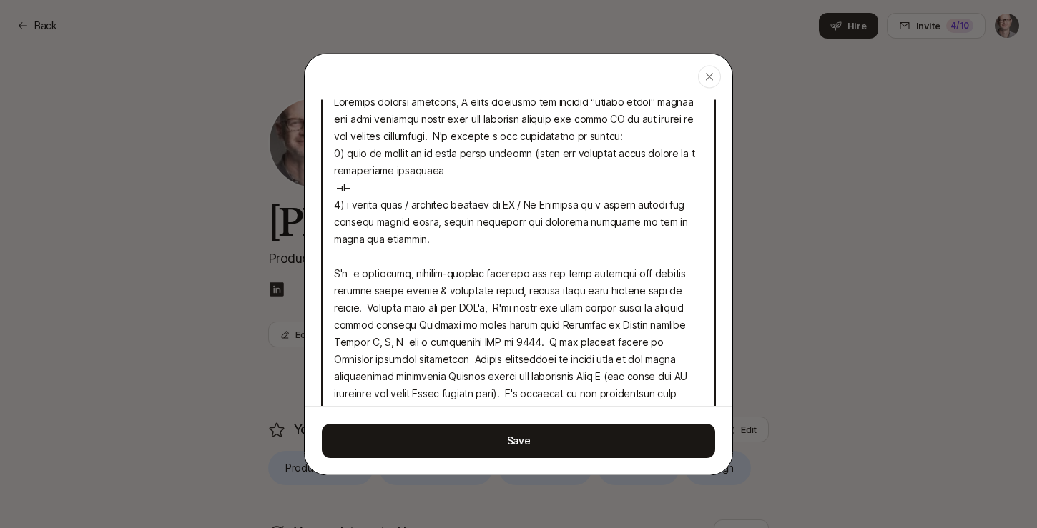
type textarea "Loremips dolorsi ametcons, A elits doeiusmo tem incidid "utlabo etdol" magnaa e…"
type textarea "x"
type textarea "Loremips dolorsi ametcons, A elits doeiusmo tem incidid "utlabo etdol" magnaa e…"
type textarea "x"
type textarea "Loremips dolorsi ametcons, A elits doeiusmo tem incidid "utlabo etdol" magnaa e…"
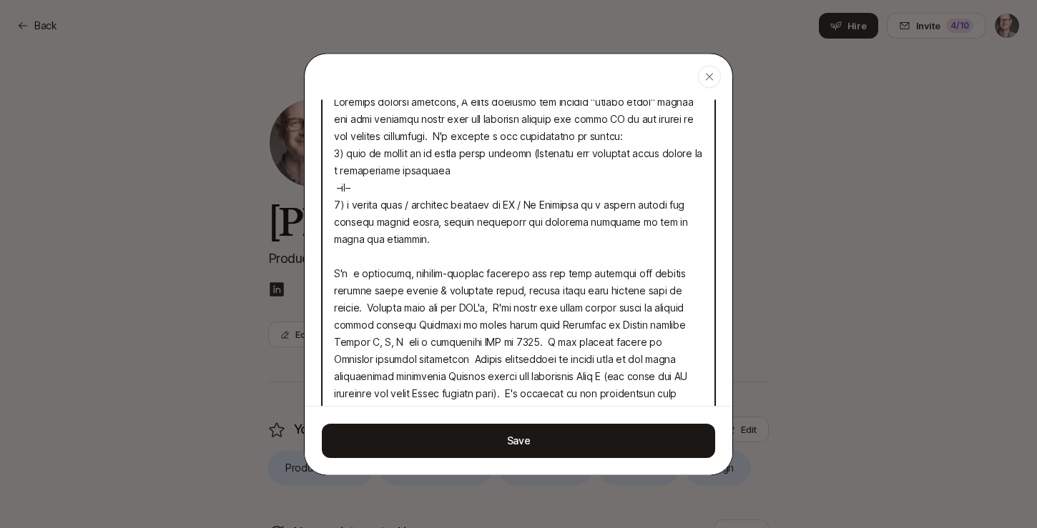
type textarea "x"
type textarea "Loremips dolorsi ametcons, A elits doeiusmo tem incidid "utlabo etdol" magnaa e…"
type textarea "x"
type textarea "Loremips dolorsi ametcons, A elits doeiusmo tem incidid "utlabo etdol" magnaa e…"
type textarea "x"
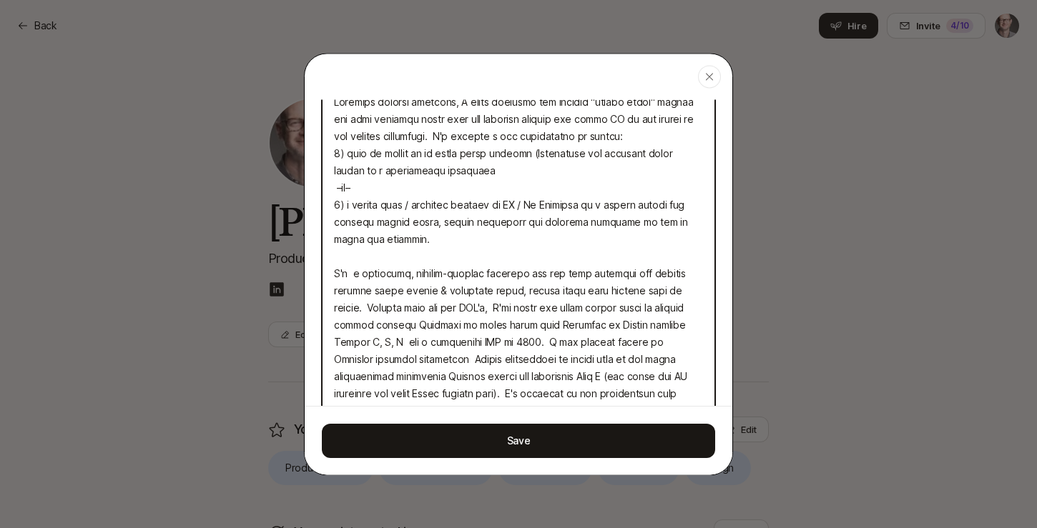
type textarea "Loremips dolorsi ametcons, A elits doeiusmo tem incidid "utlabo etdol" magnaa e…"
type textarea "x"
type textarea "Loremips dolorsi ametcons, A elits doeiusmo tem incidid "utlabo etdol" magnaa e…"
type textarea "x"
type textarea "Loremips dolorsi ametcons, A elits doeiusmo tem incidid "utlabo etdol" magnaa e…"
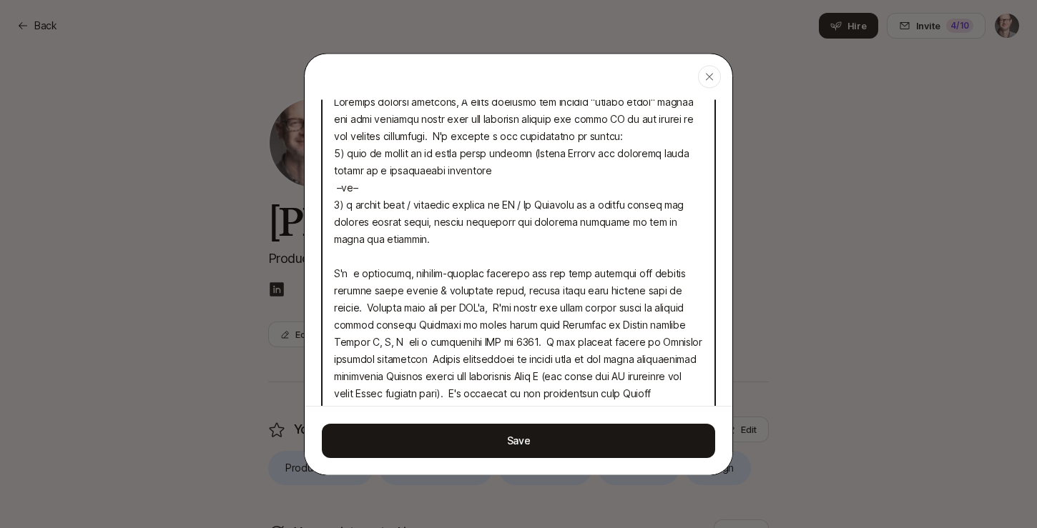
type textarea "x"
type textarea "Loremips dolorsi ametcons, A elits doeiusmo tem incidid "utlabo etdol" magnaa e…"
type textarea "x"
type textarea "Loremips dolorsi ametcons, A elits doeiusmo tem incidid "utlabo etdol" magnaa e…"
type textarea "x"
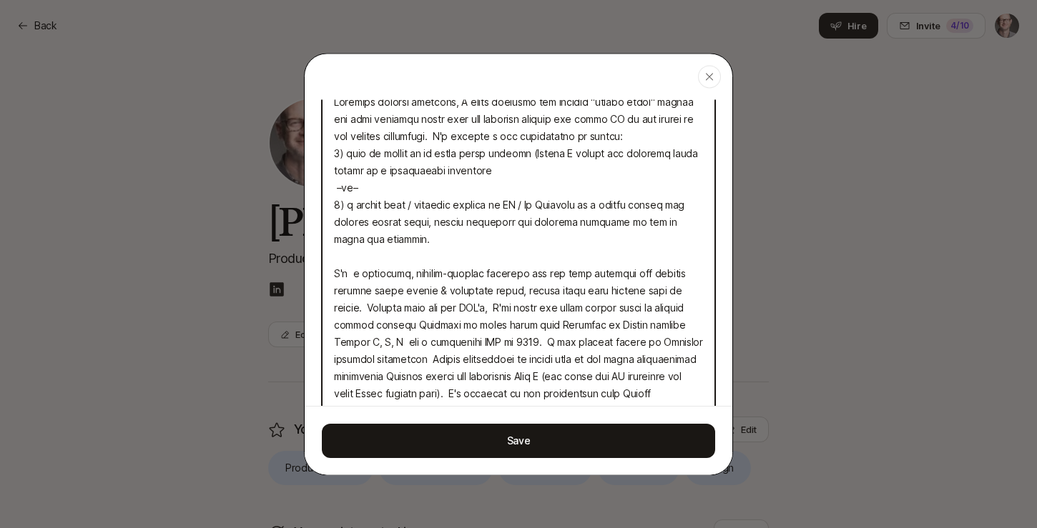
type textarea "Loremips dolorsi ametcons, A elits doeiusmo tem incidid "utlabo etdol" magnaa e…"
type textarea "x"
type textarea "Loremips dolorsi ametcons, A elits doeiusmo tem incidid "utlabo etdol" magnaa e…"
type textarea "x"
type textarea "Loremips dolorsi ametcons, A elits doeiusmo tem incidid "utlabo etdol" magnaa e…"
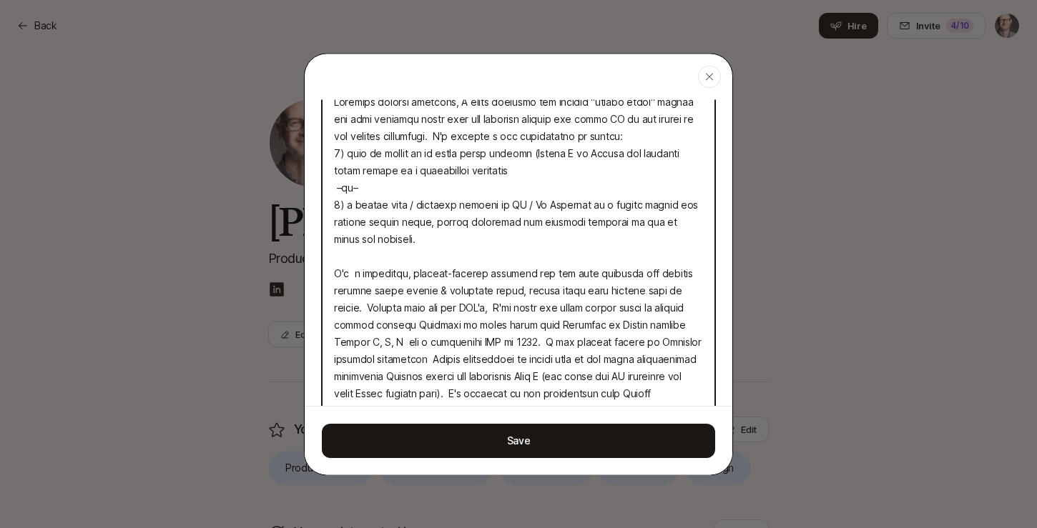
type textarea "x"
type textarea "Loremips dolorsi ametcons, A elits doeiusmo tem incidid "utlabo etdol" magnaa e…"
type textarea "x"
type textarea "Loremips dolorsi ametcons, A elits doeiusmo tem incidid "utlabo etdol" magnaa e…"
type textarea "x"
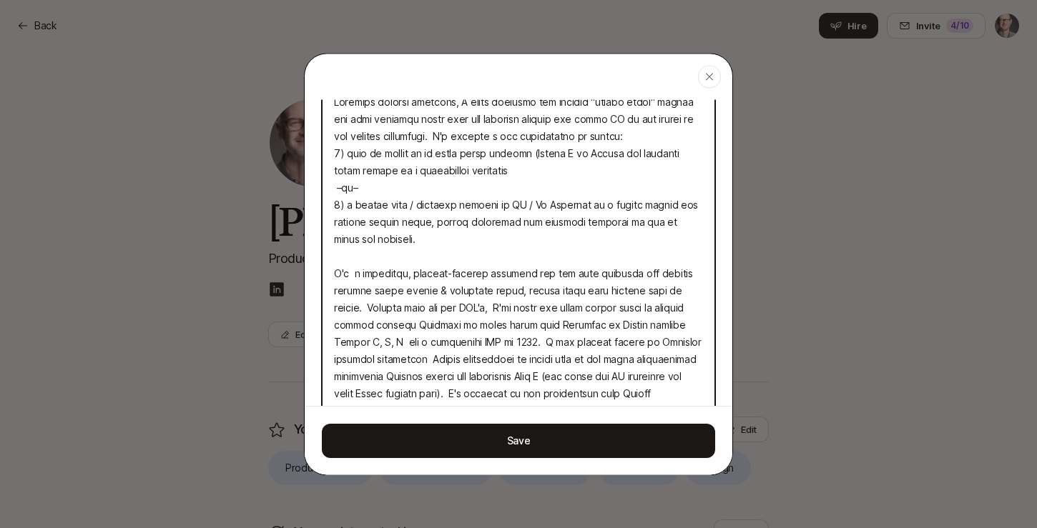
type textarea "Loremips dolorsi ametcons, A elits doeiusmo tem incidid "utlabo etdol" magnaa e…"
type textarea "x"
type textarea "Loremips dolorsi ametcons, A elits doeiusmo tem incidid "utlabo etdol" magnaa e…"
type textarea "x"
type textarea "Loremips dolorsi ametcons, A elits doeiusmo tem incidid "utlabo etdol" magnaa e…"
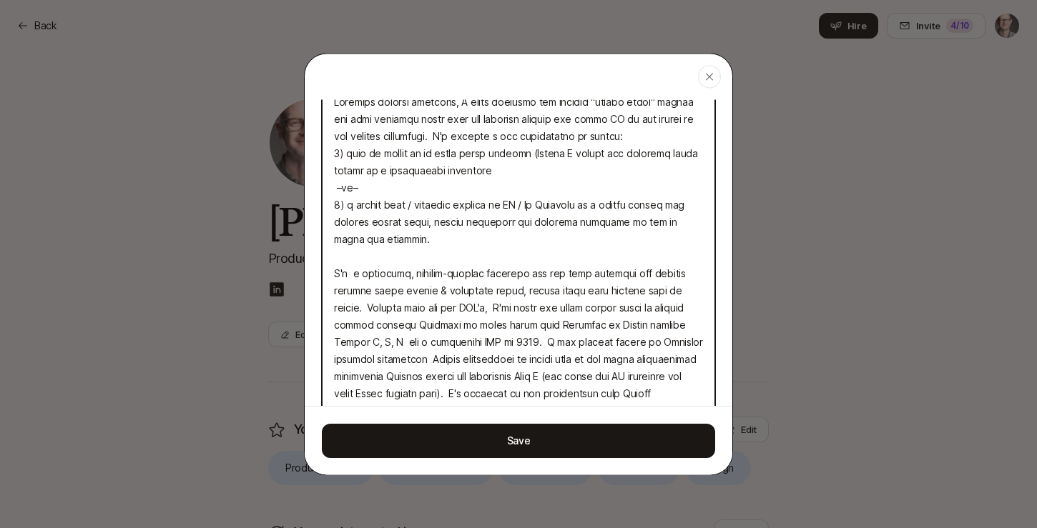
type textarea "x"
type textarea "Loremips dolorsi ametcons, A elits doeiusmo tem incidid "utlabo etdol" magnaa e…"
type textarea "x"
type textarea "Loremips dolorsi ametcons, A elits doeiusmo tem incidid "utlabo etdol" magnaa e…"
type textarea "x"
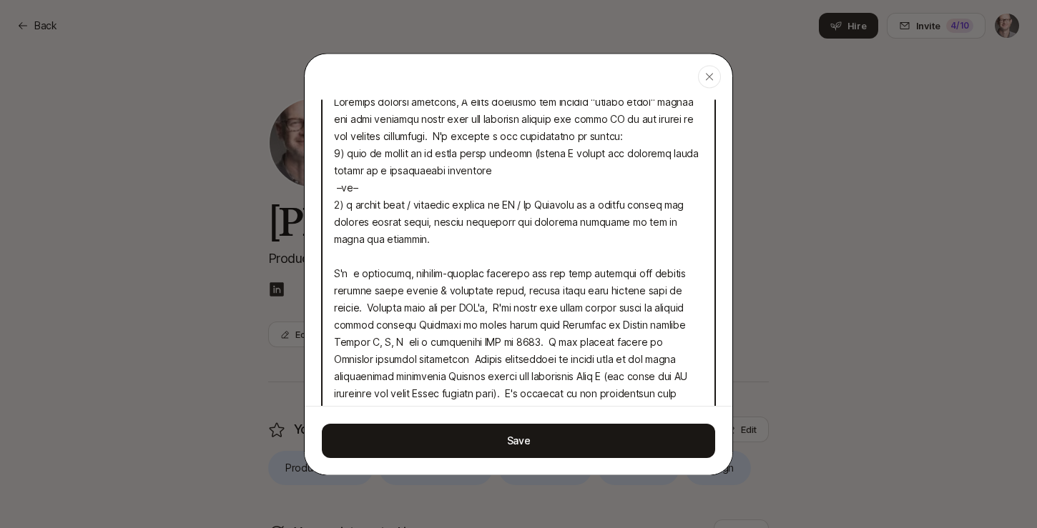
type textarea "Loremips dolorsi ametcons, A elits doeiusmo tem incidid "utlabo etdol" magnaa e…"
type textarea "x"
type textarea "Loremips dolorsi ametcons, A elits doeiusmo tem incidid "utlabo etdol" magnaa e…"
type textarea "x"
type textarea "Loremips dolorsi ametcons, A elits doeiusmo tem incidid "utlabo etdol" magnaa e…"
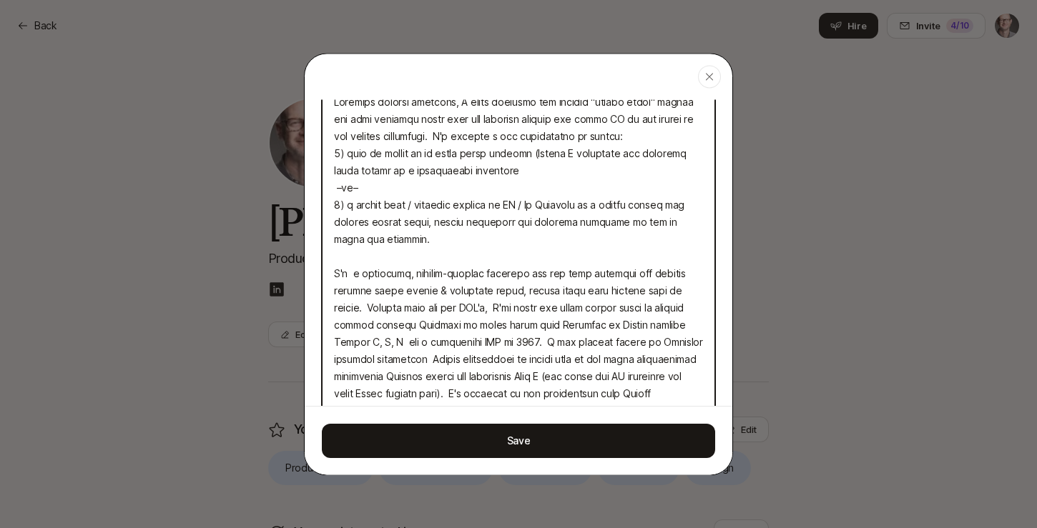
type textarea "x"
type textarea "Loremips dolorsi ametcons, A elits doeiusmo tem incidid "utlabo etdol" magnaa e…"
type textarea "x"
type textarea "Loremips dolorsi ametcons, A elits doeiusmo tem incidid "utlabo etdol" magnaa e…"
type textarea "x"
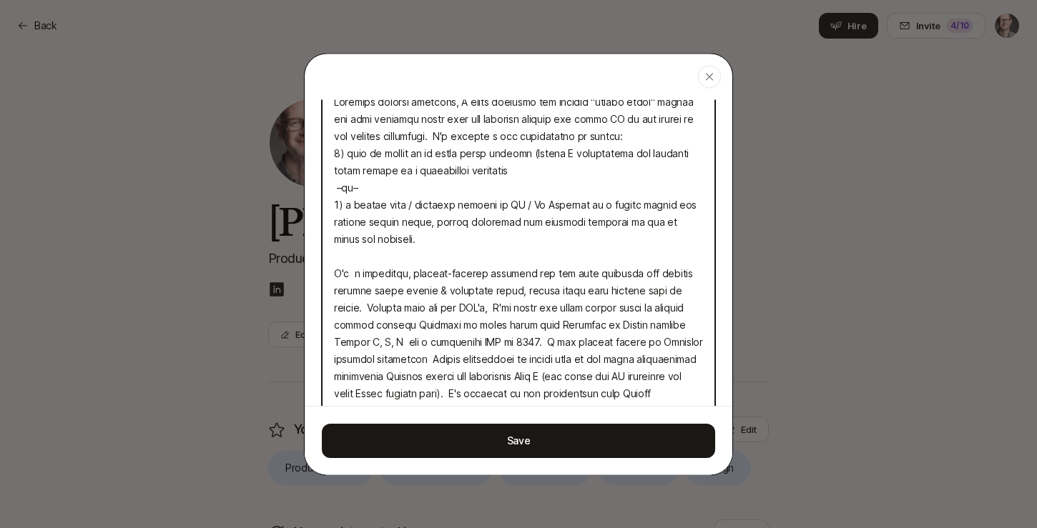
type textarea "Loremips dolorsi ametcons, A elits doeiusmo tem incidid "utlabo etdol" magnaa e…"
type textarea "x"
type textarea "Loremips dolorsi ametcons, A elits doeiusmo tem incidid "utlabo etdol" magnaa e…"
type textarea "x"
type textarea "Loremips dolorsi ametcons, A elits doeiusmo tem incidid "utlabo etdol" magnaa e…"
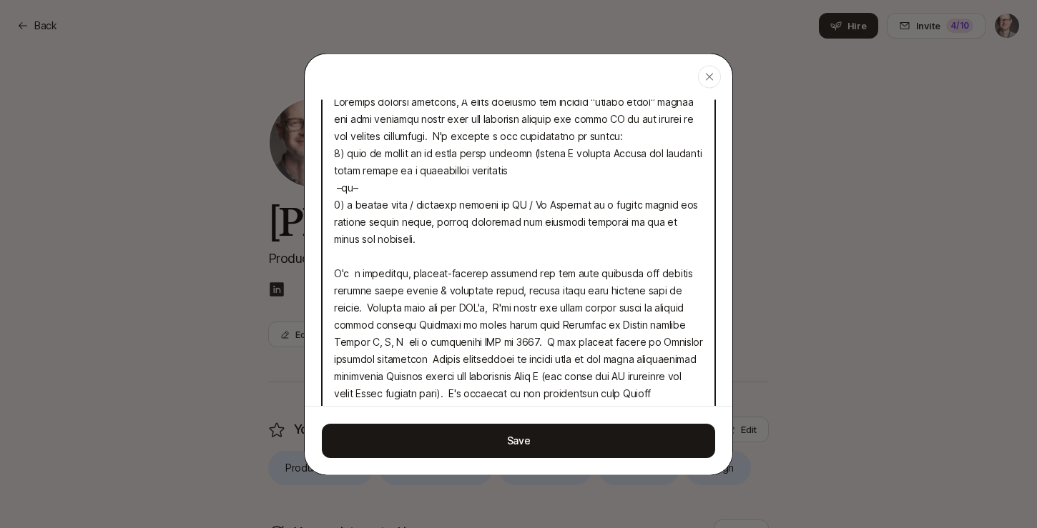
type textarea "x"
type textarea "Loremips dolorsi ametcons, A elits doeiusmo tem incidid "utlabo etdol" magnaa e…"
type textarea "x"
type textarea "Loremips dolorsi ametcons, A elits doeiusmo tem incidid "utlabo etdol" magnaa e…"
click at [474, 155] on textarea at bounding box center [518, 273] width 393 height 379
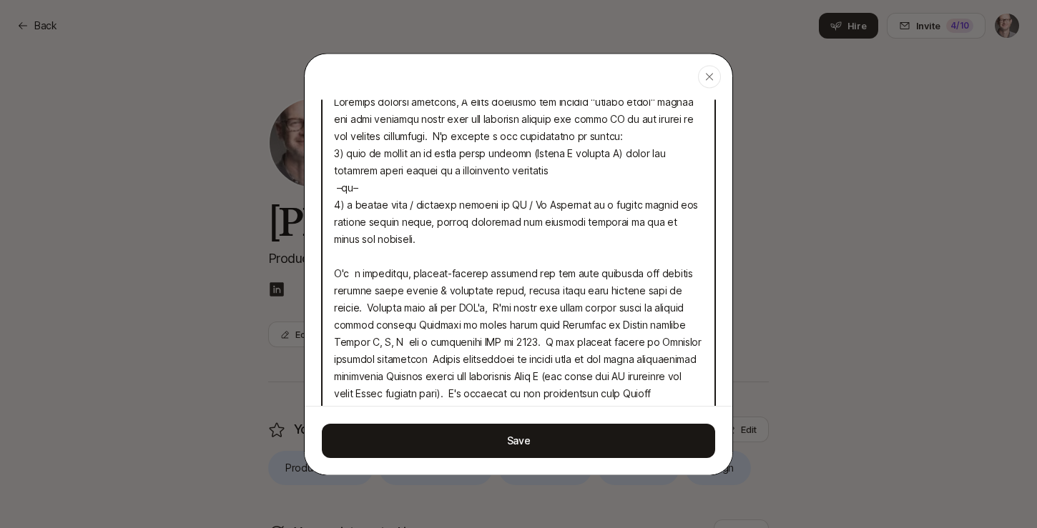
click at [474, 154] on textarea at bounding box center [518, 273] width 393 height 379
type textarea "x"
type textarea "Loremips dolorsi ametcons, A elits doeiusmo tem incidid "utlabo etdol" magnaa e…"
type textarea "x"
type textarea "Loremips dolorsi ametcons, A elits doeiusmo tem incidid "utlabo etdol" magnaa e…"
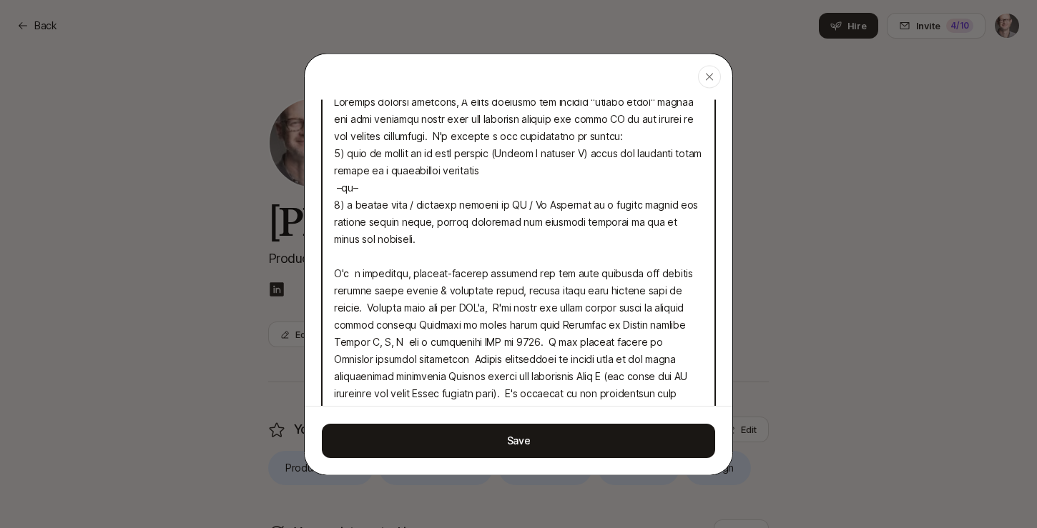
type textarea "x"
type textarea "Loremips dolorsi ametcons, A elits doeiusmo tem incidid "utlabo etdol" magnaa e…"
type textarea "x"
type textarea "Loremips dolorsi ametcons, A elits doeiusmo tem incidid "utlabo etdol" magnaa e…"
type textarea "x"
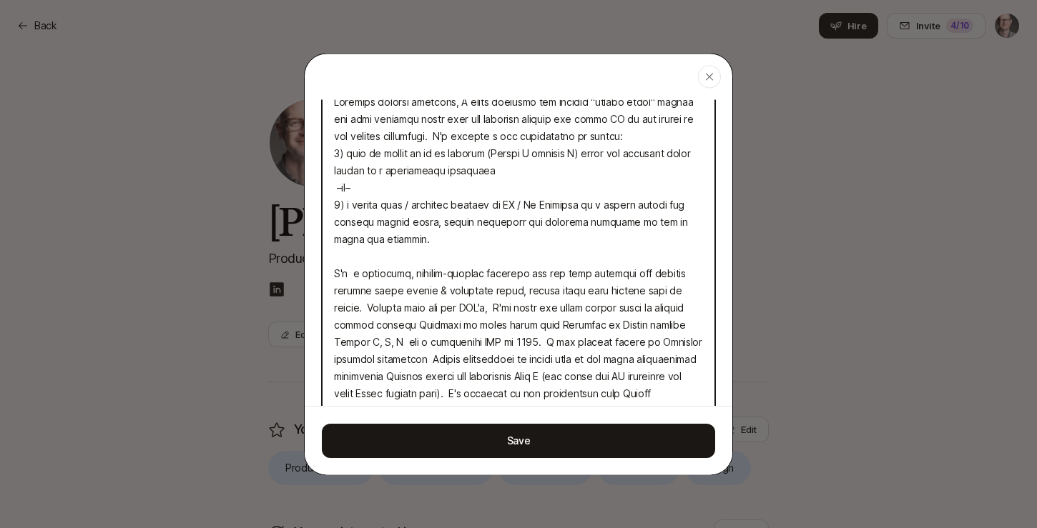
type textarea "Loremips dolorsi ametcons, A elits doeiusmo tem incidid "utlabo etdol" magnaa e…"
type textarea "x"
type textarea "Loremips dolorsi ametcons, A elits doeiusmo tem incidid "utlabo etdol" magnaa e…"
type textarea "x"
type textarea "Loremips dolorsi ametcons, A elits doeiusmo tem incidid "utlabo etdol" magnaa e…"
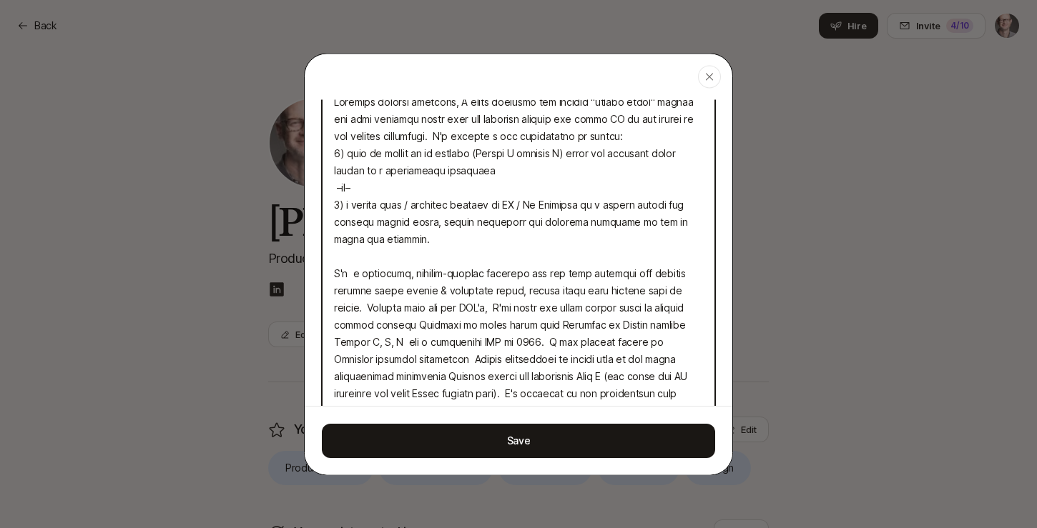
type textarea "x"
type textarea "Loremips dolorsi ametcons, A elits doeiusmo tem incidid "utlabo etdol" magnaa e…"
click at [508, 153] on textarea at bounding box center [518, 273] width 393 height 379
type textarea "x"
type textarea "Loremips dolorsi ametcons, A elits doeiusmo tem incidid "utlabo etdol" magnaa e…"
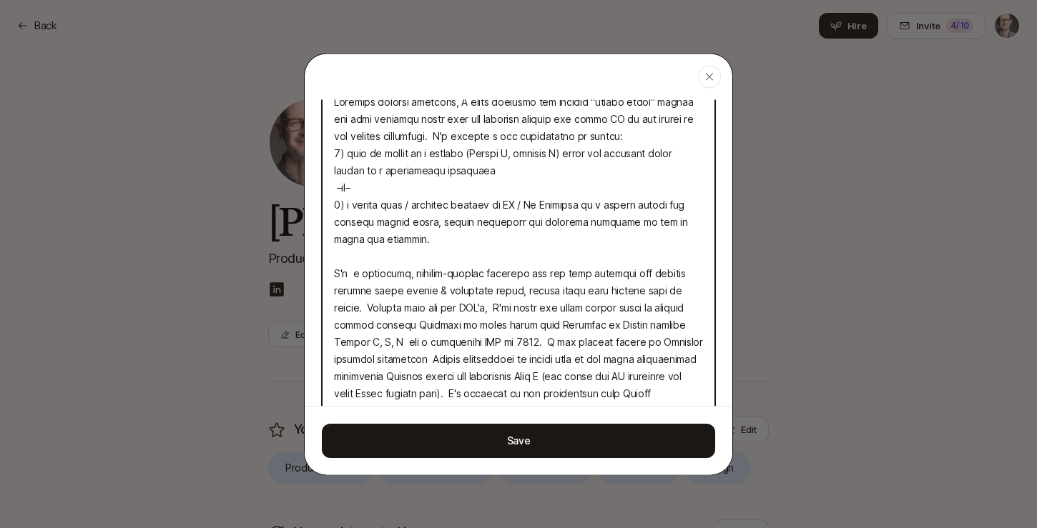
type textarea "x"
type textarea "Loremips dolorsi ametcons, A elits doeiusmo tem incidid "utlabo etdol" magnaa e…"
type textarea "x"
type textarea "Loremips dolorsi ametcons, A elits doeiusmo tem incidid "utlabo etdol" magnaa e…"
type textarea "x"
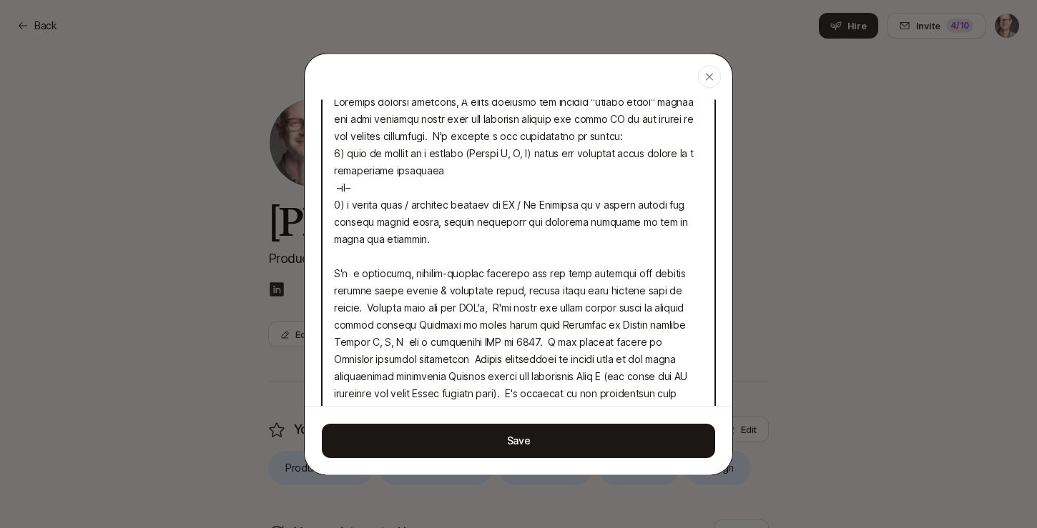
click at [510, 243] on textarea at bounding box center [518, 273] width 393 height 379
drag, startPoint x: 515, startPoint y: 204, endPoint x: 548, endPoint y: 204, distance: 32.2
click at [548, 202] on textarea at bounding box center [518, 273] width 393 height 379
click at [624, 134] on textarea at bounding box center [518, 273] width 393 height 379
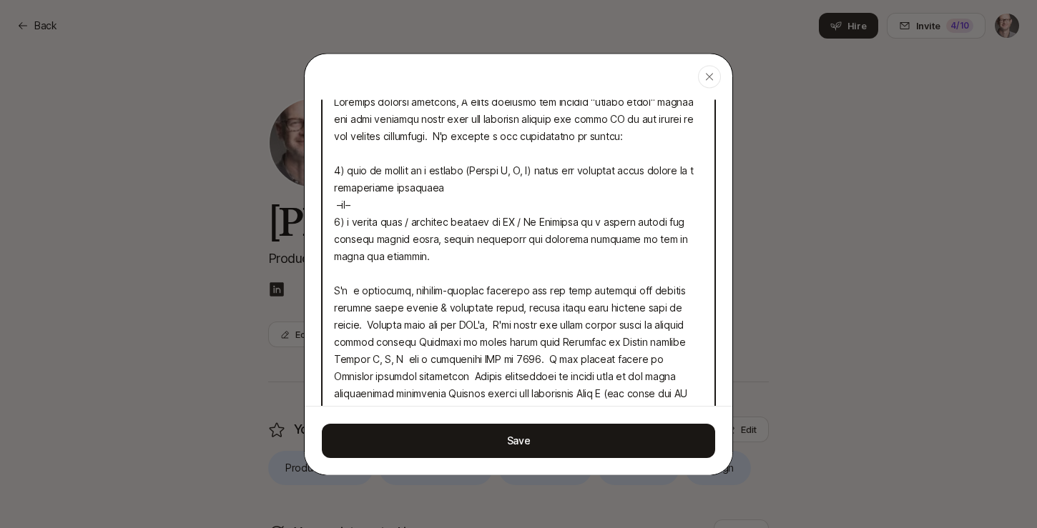
click at [454, 187] on textarea at bounding box center [518, 282] width 393 height 396
click at [661, 172] on textarea at bounding box center [518, 282] width 393 height 396
drag, startPoint x: 515, startPoint y: 222, endPoint x: 545, endPoint y: 219, distance: 30.1
click at [545, 219] on textarea at bounding box center [518, 282] width 393 height 396
click at [382, 239] on textarea at bounding box center [518, 282] width 393 height 396
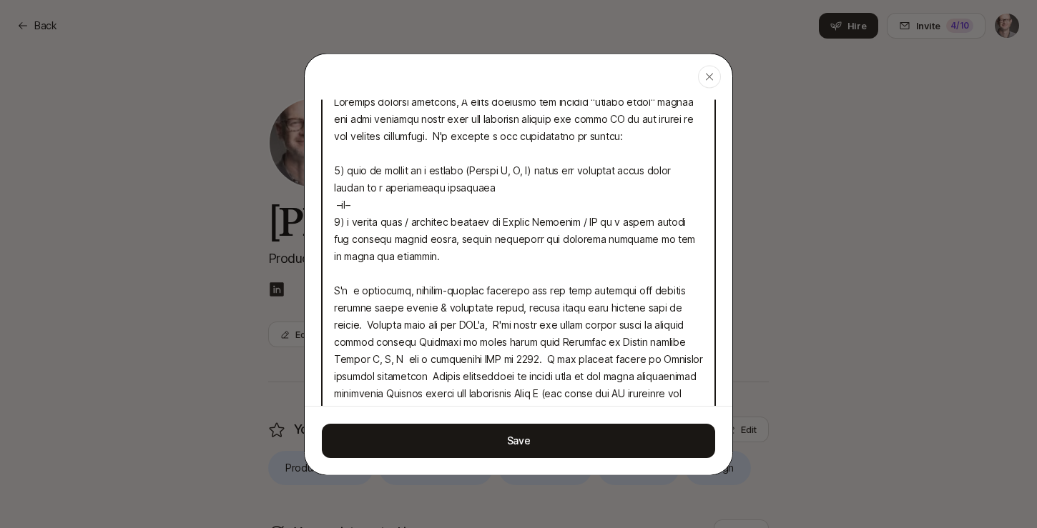
click at [382, 239] on textarea at bounding box center [518, 282] width 393 height 396
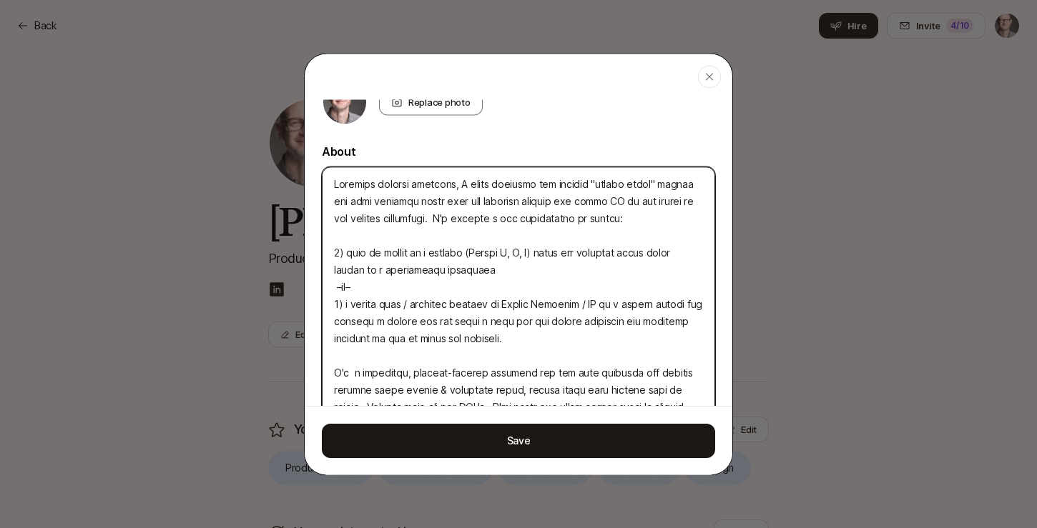
scroll to position [340, 0]
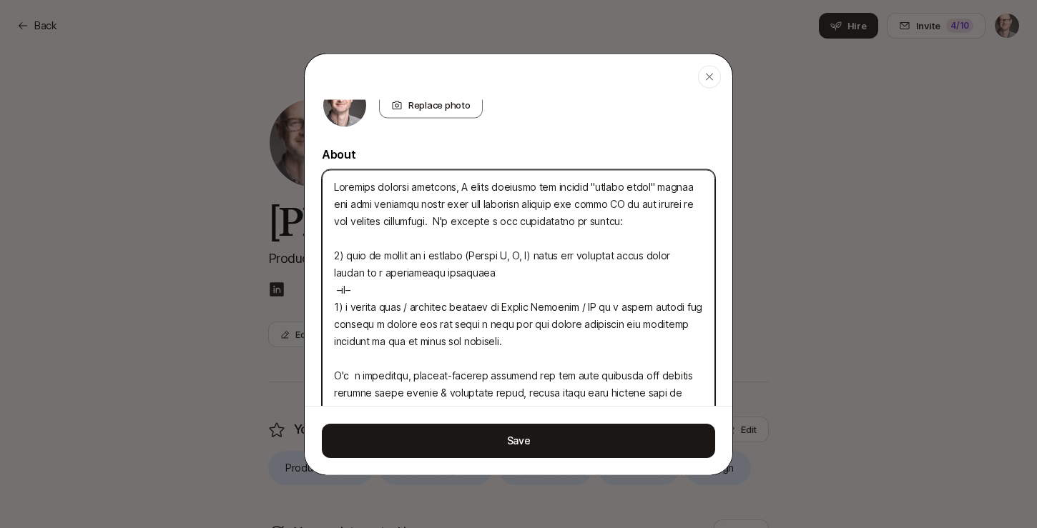
click at [527, 270] on textarea at bounding box center [518, 367] width 393 height 396
click at [367, 273] on textarea at bounding box center [518, 367] width 393 height 396
click at [371, 272] on textarea at bounding box center [518, 367] width 393 height 396
click at [467, 318] on textarea at bounding box center [518, 367] width 393 height 396
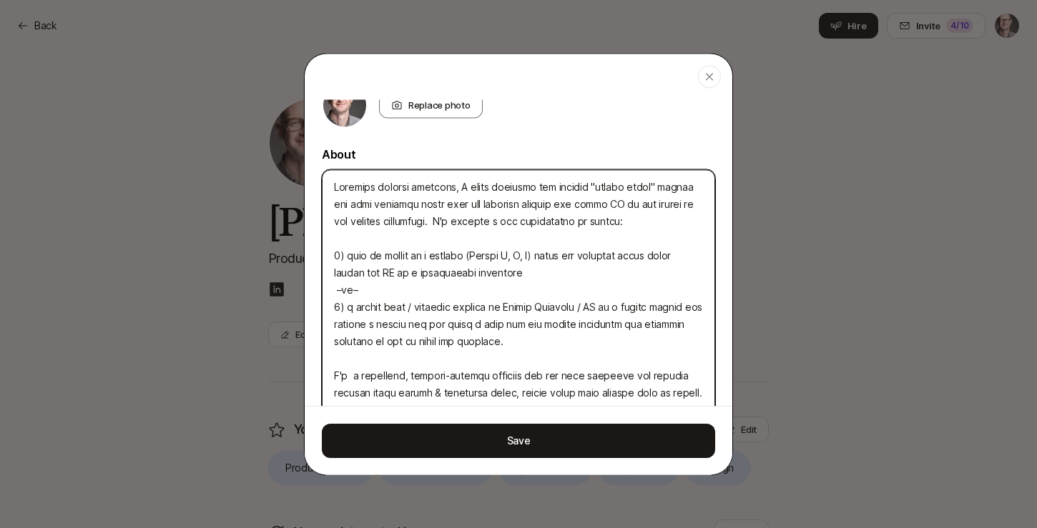
click at [588, 305] on textarea at bounding box center [518, 367] width 393 height 396
click at [515, 336] on textarea at bounding box center [518, 367] width 393 height 396
click at [365, 327] on textarea at bounding box center [518, 367] width 393 height 396
click at [472, 327] on textarea at bounding box center [518, 367] width 393 height 396
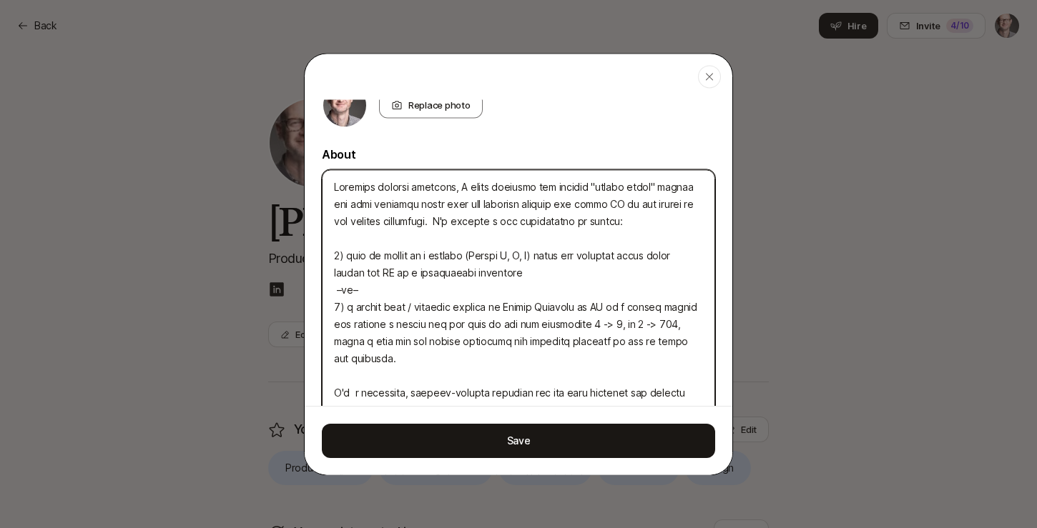
click at [343, 341] on textarea at bounding box center [518, 375] width 393 height 413
click at [343, 340] on textarea at bounding box center [518, 375] width 393 height 413
click at [410, 343] on textarea at bounding box center [518, 375] width 393 height 413
click at [412, 342] on textarea at bounding box center [518, 375] width 393 height 413
drag, startPoint x: 535, startPoint y: 343, endPoint x: 578, endPoint y: 339, distance: 43.8
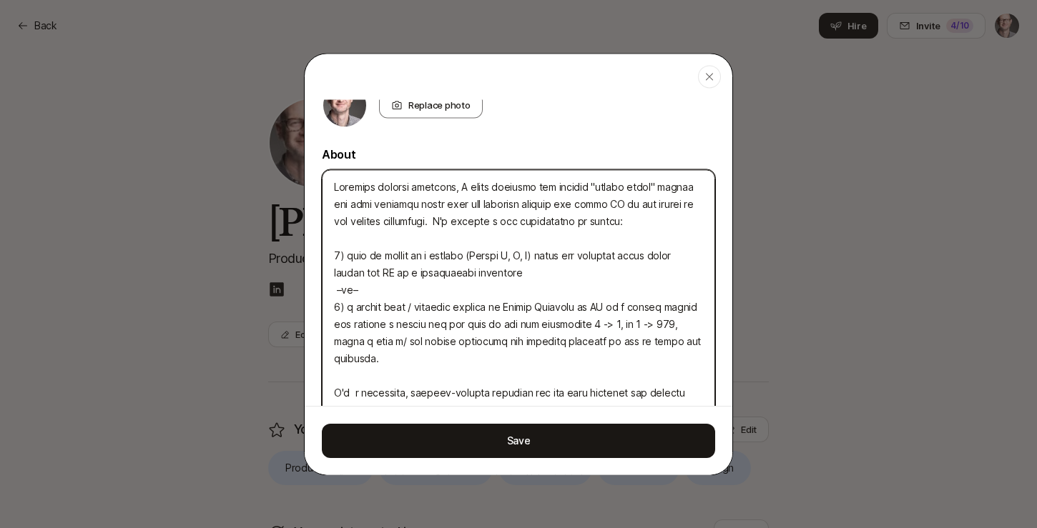
click at [578, 339] on textarea at bounding box center [518, 375] width 393 height 413
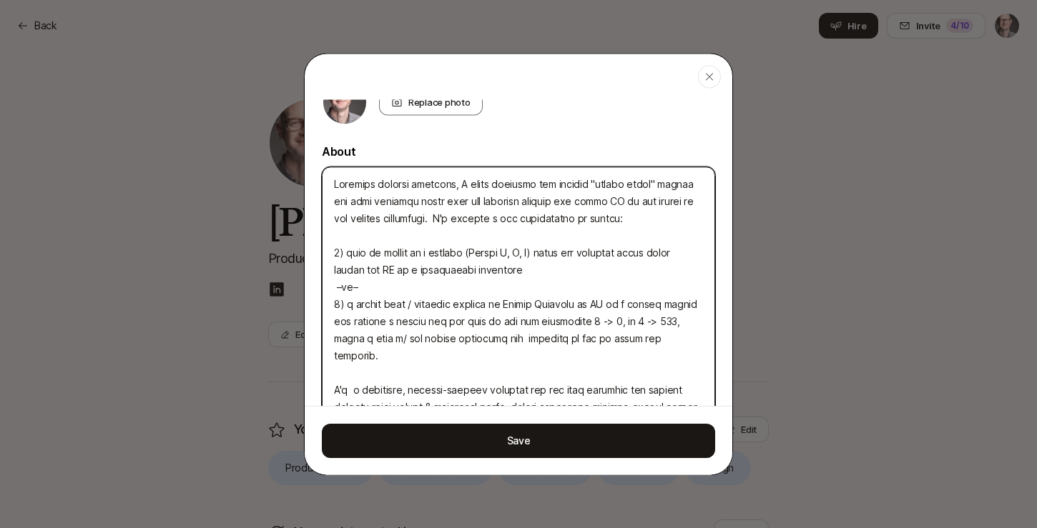
click at [561, 345] on textarea at bounding box center [518, 373] width 393 height 413
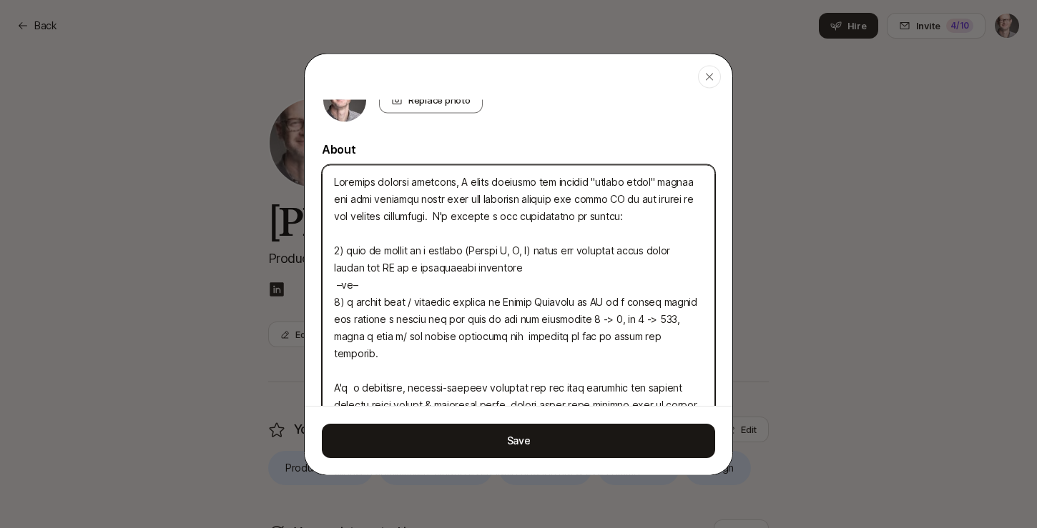
scroll to position [342, 0]
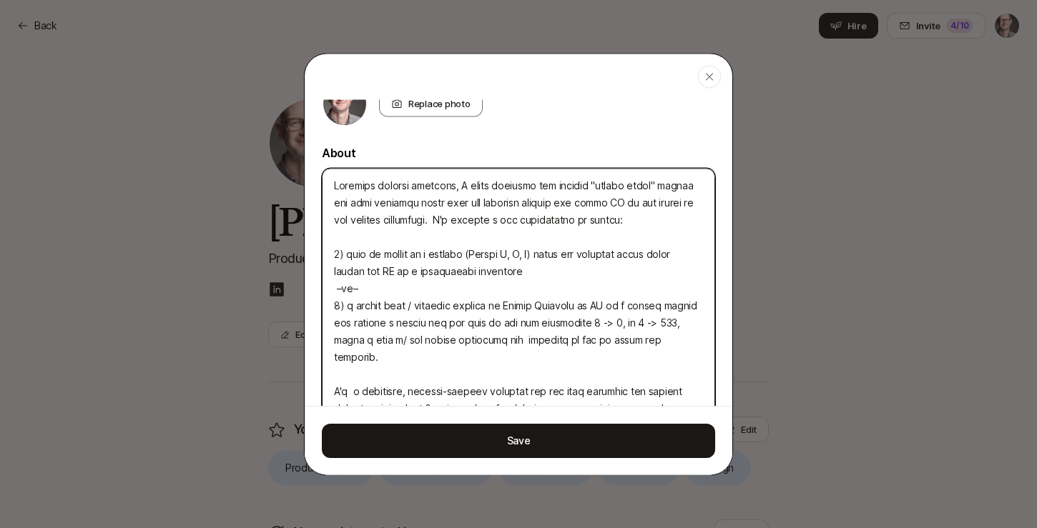
click at [565, 338] on textarea at bounding box center [518, 374] width 393 height 413
click at [565, 337] on textarea at bounding box center [518, 374] width 393 height 413
drag, startPoint x: 567, startPoint y: 354, endPoint x: 553, endPoint y: 355, distance: 14.4
click at [565, 354] on textarea at bounding box center [518, 374] width 393 height 413
drag, startPoint x: 541, startPoint y: 357, endPoint x: 392, endPoint y: 354, distance: 149.5
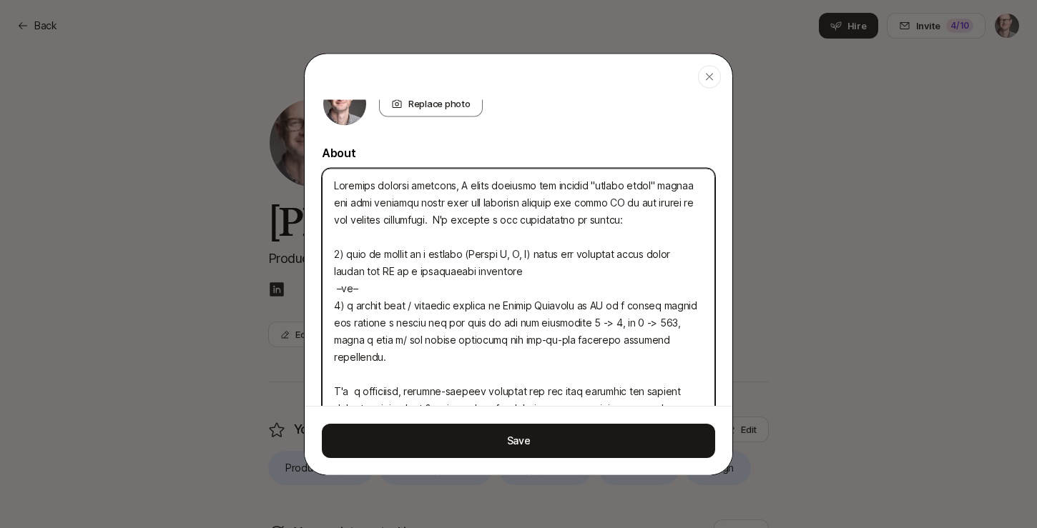
click at [390, 354] on textarea at bounding box center [518, 374] width 393 height 413
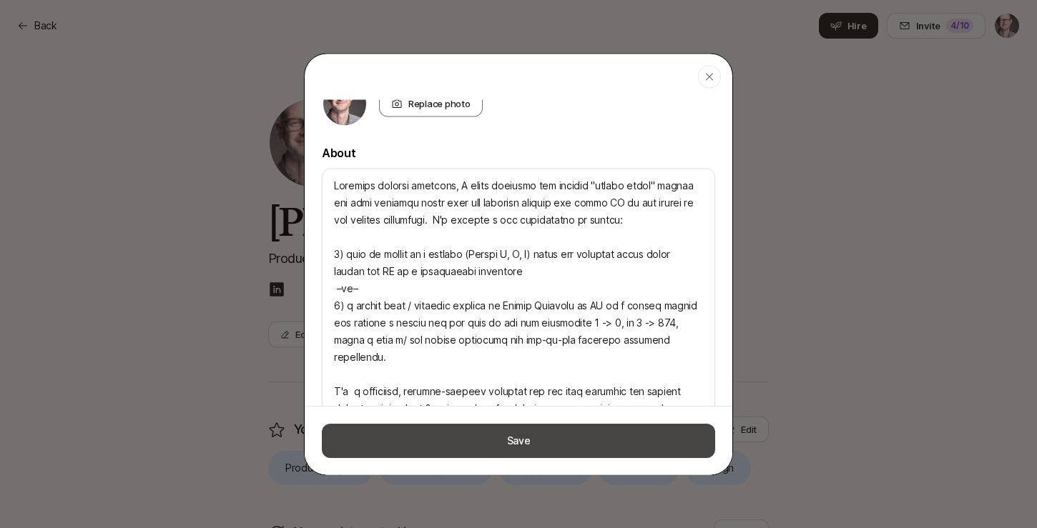
click at [600, 432] on button "Save" at bounding box center [518, 440] width 393 height 34
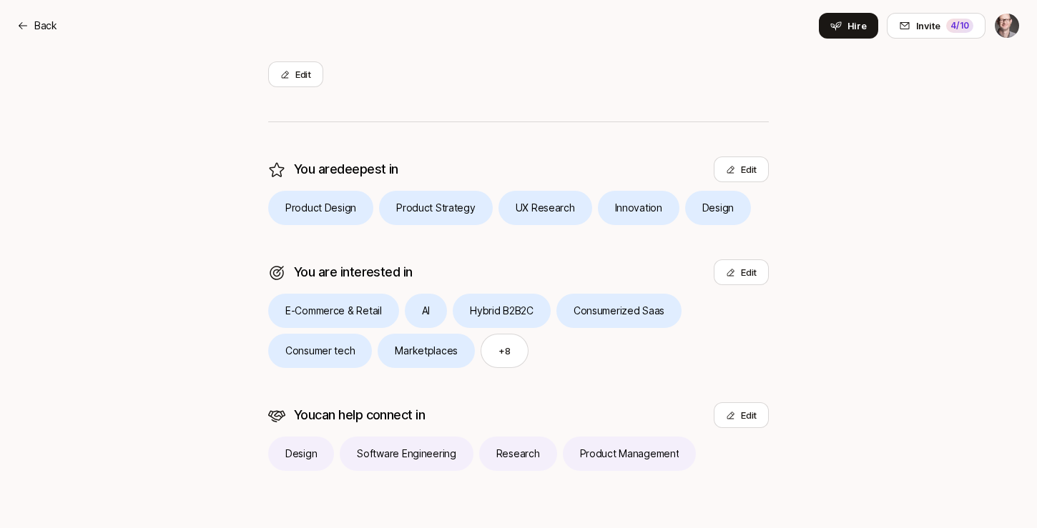
scroll to position [260, 0]
click at [743, 280] on button "Edit" at bounding box center [740, 273] width 55 height 26
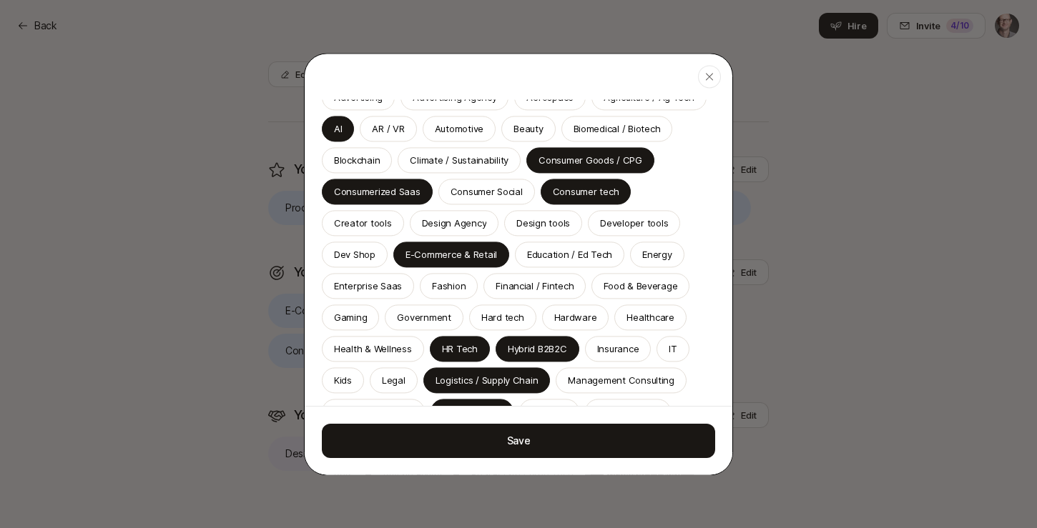
scroll to position [325, 0]
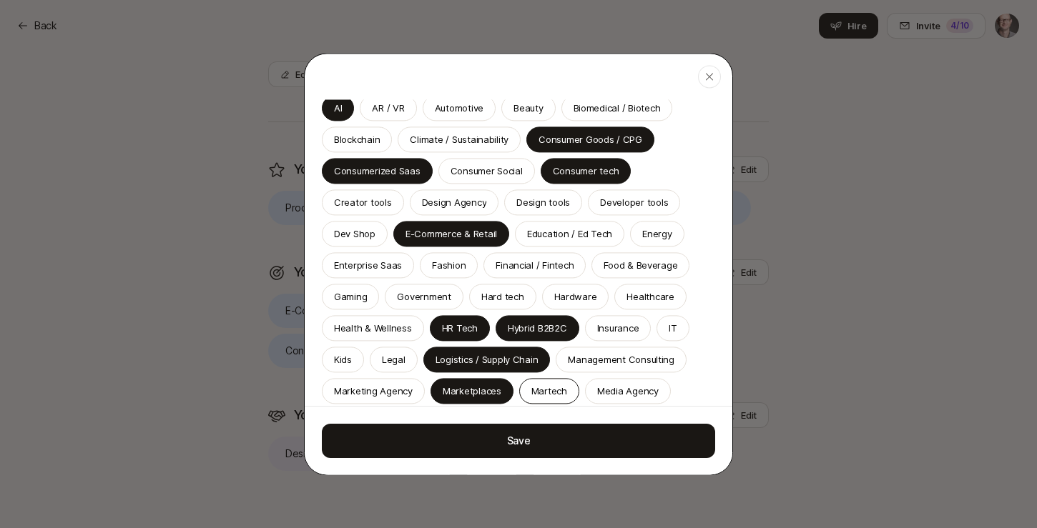
click at [521, 367] on div "Logistics / Supply Chain" at bounding box center [486, 360] width 127 height 26
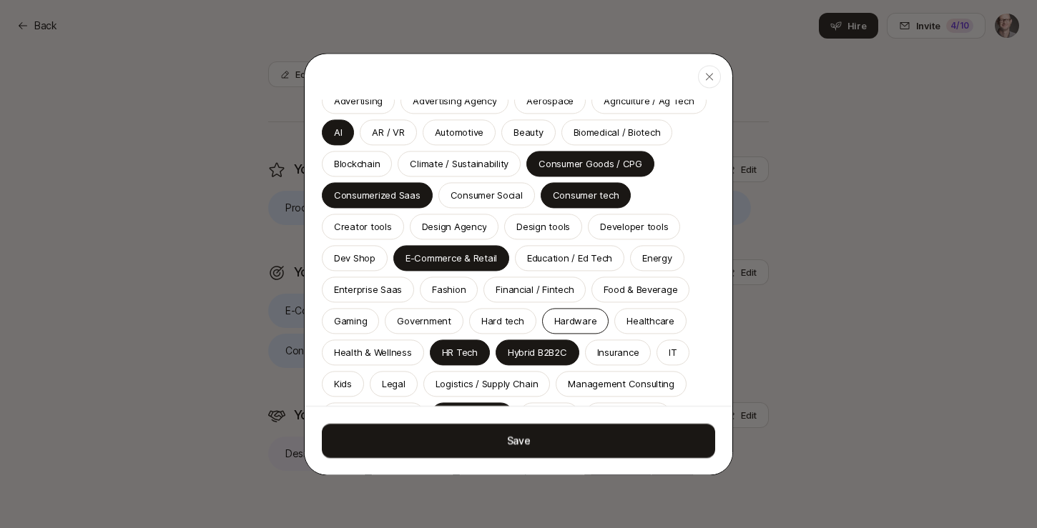
scroll to position [221, 0]
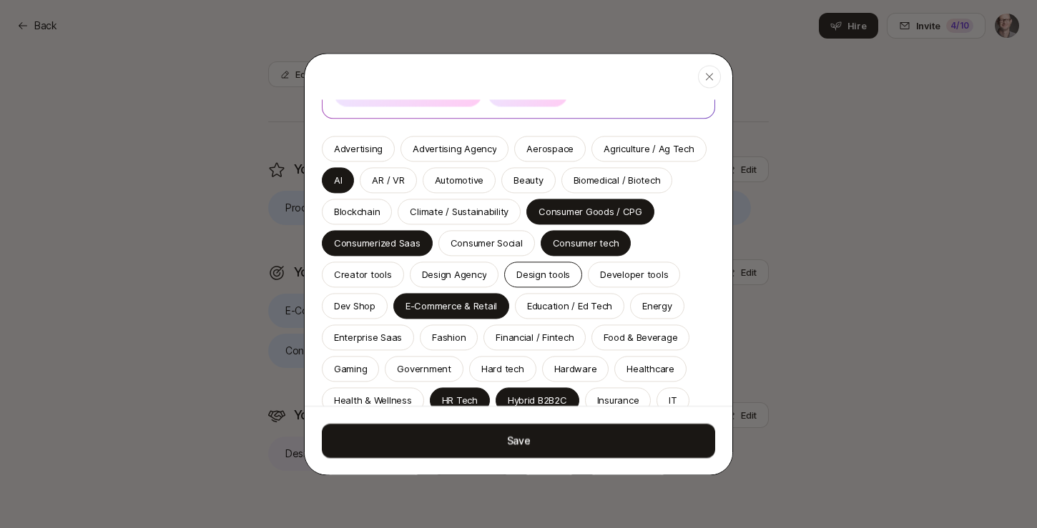
click at [516, 277] on p "Design tools" at bounding box center [543, 274] width 54 height 14
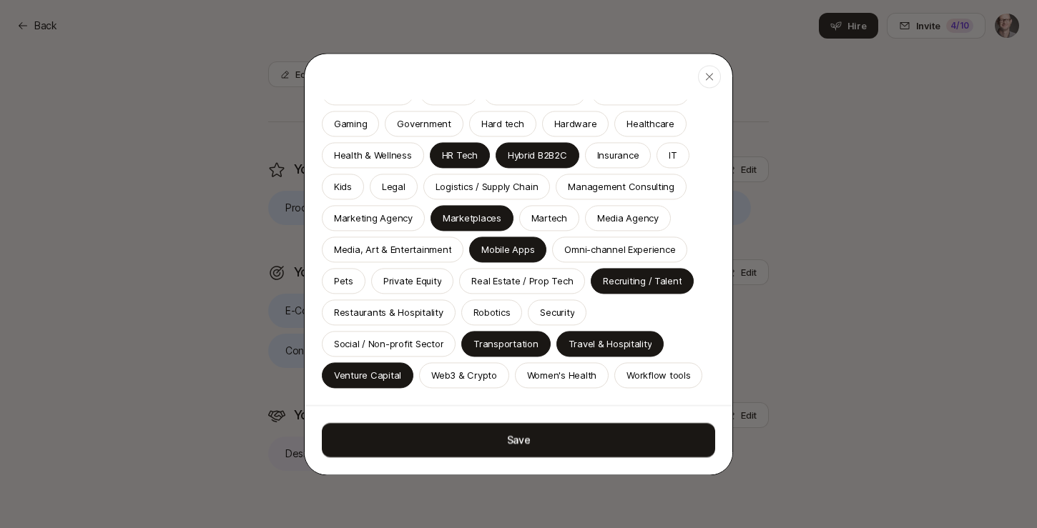
scroll to position [466, 0]
click at [387, 252] on p "Media, Art & Entertainment" at bounding box center [392, 249] width 117 height 14
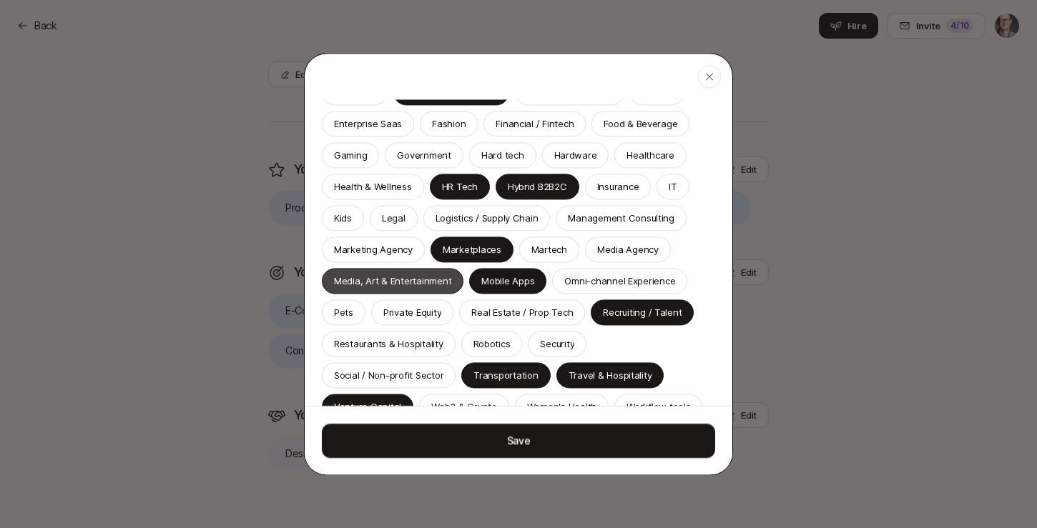
click at [386, 285] on p "Media, Art & Entertainment" at bounding box center [392, 281] width 117 height 14
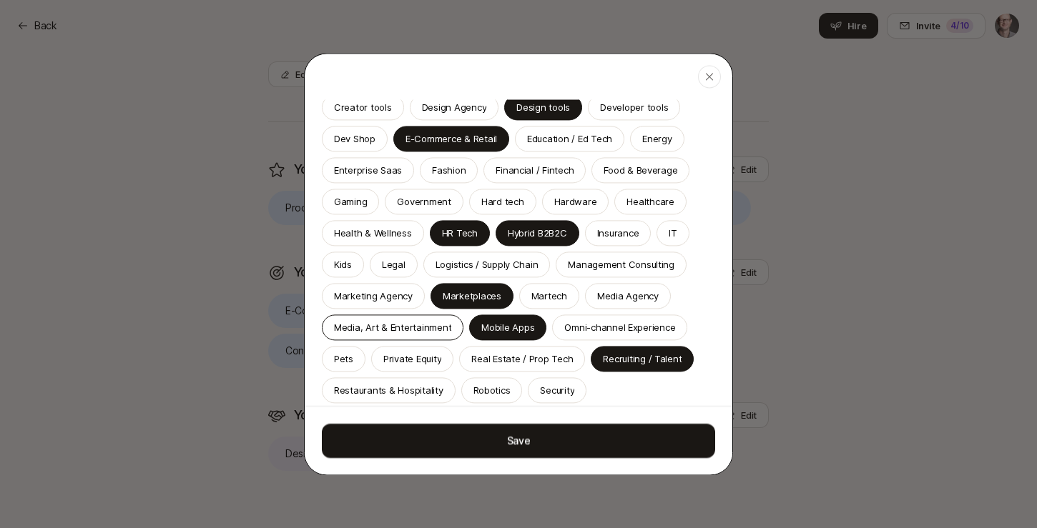
scroll to position [380, 0]
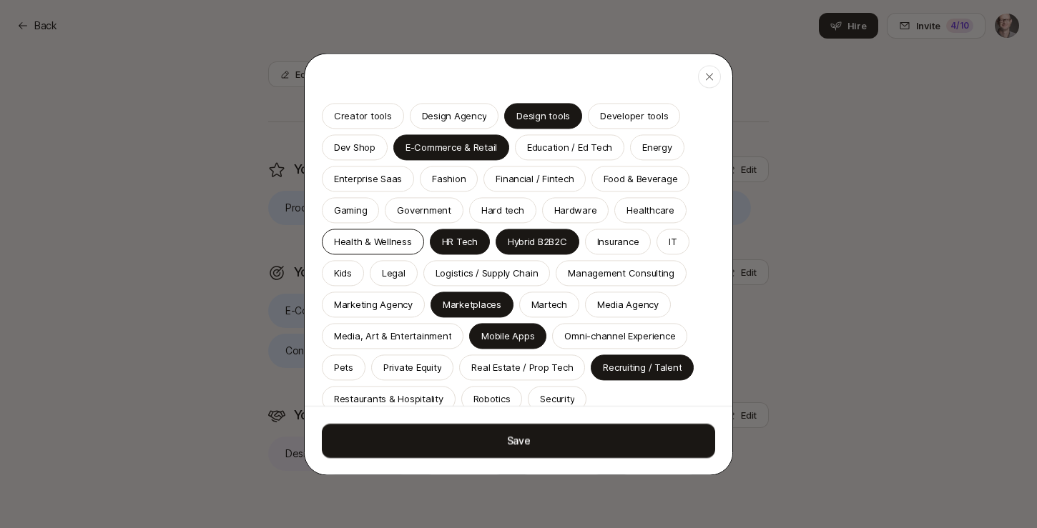
click at [380, 246] on p "Health & Wellness" at bounding box center [373, 241] width 78 height 14
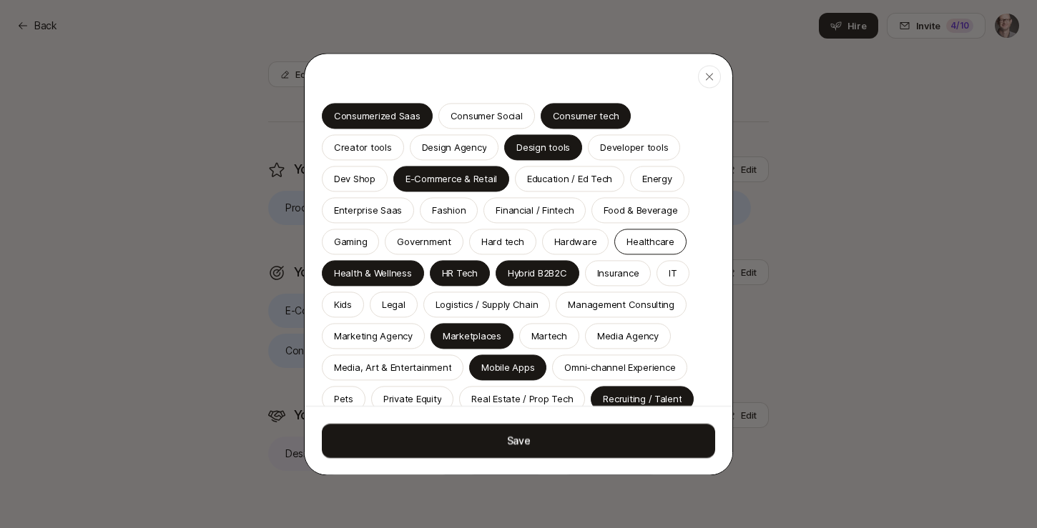
click at [626, 243] on p "Healthcare" at bounding box center [649, 241] width 47 height 14
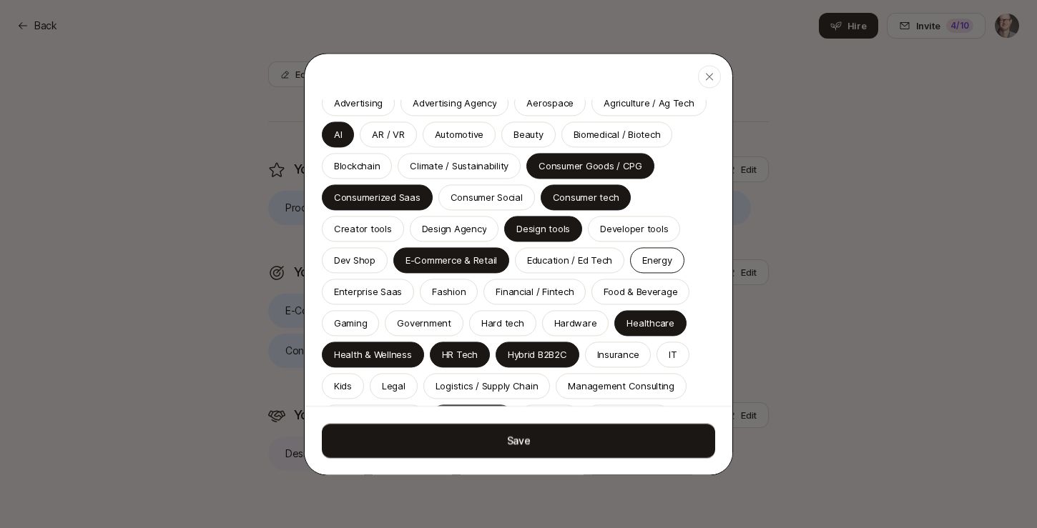
scroll to position [297, 0]
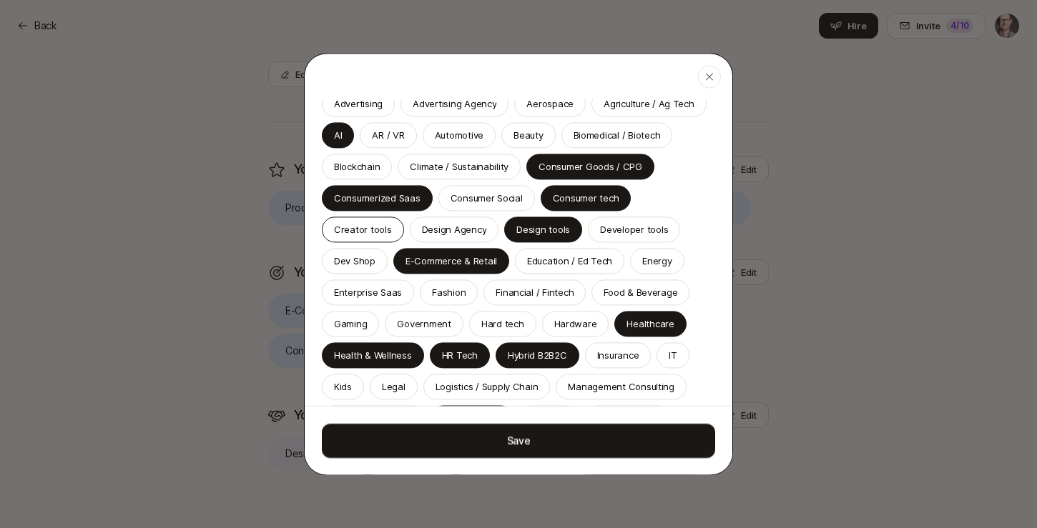
click at [392, 222] on p "Creator tools" at bounding box center [363, 229] width 58 height 14
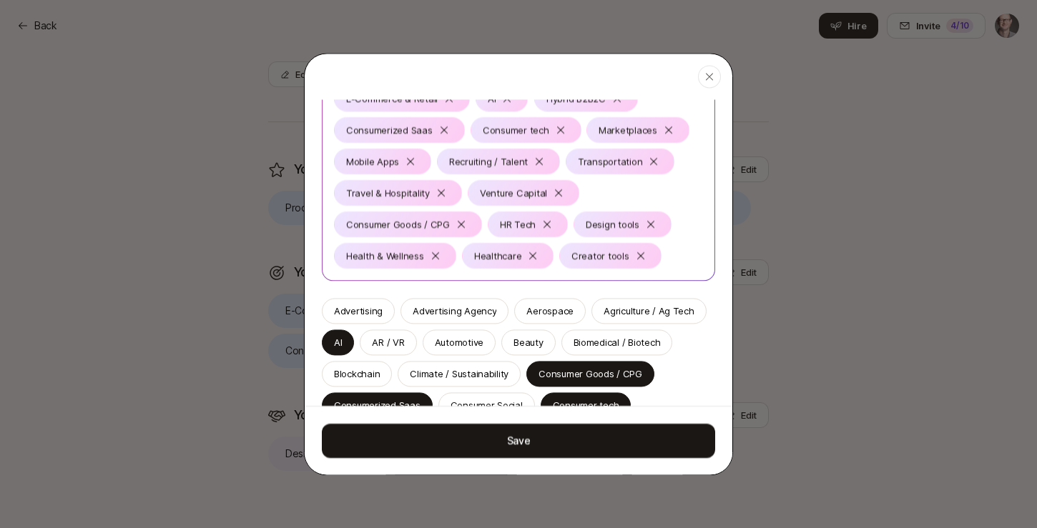
scroll to position [86, 0]
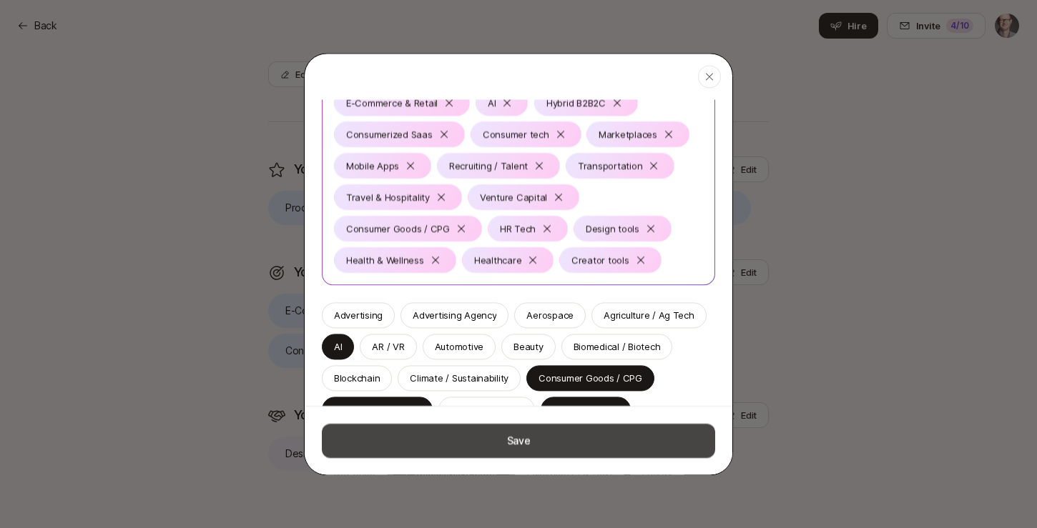
click at [525, 444] on button "Save" at bounding box center [518, 440] width 393 height 34
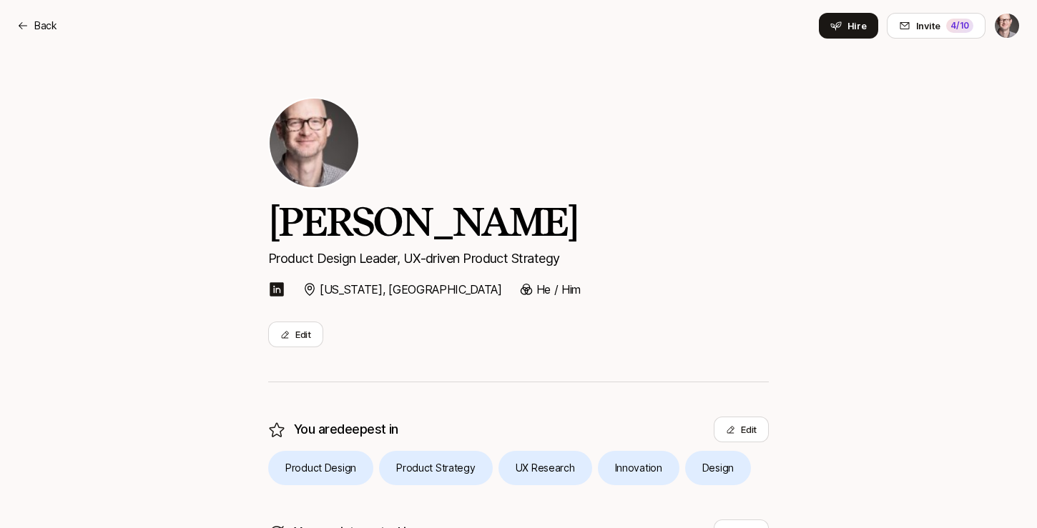
scroll to position [0, 0]
